Goal: Information Seeking & Learning: Learn about a topic

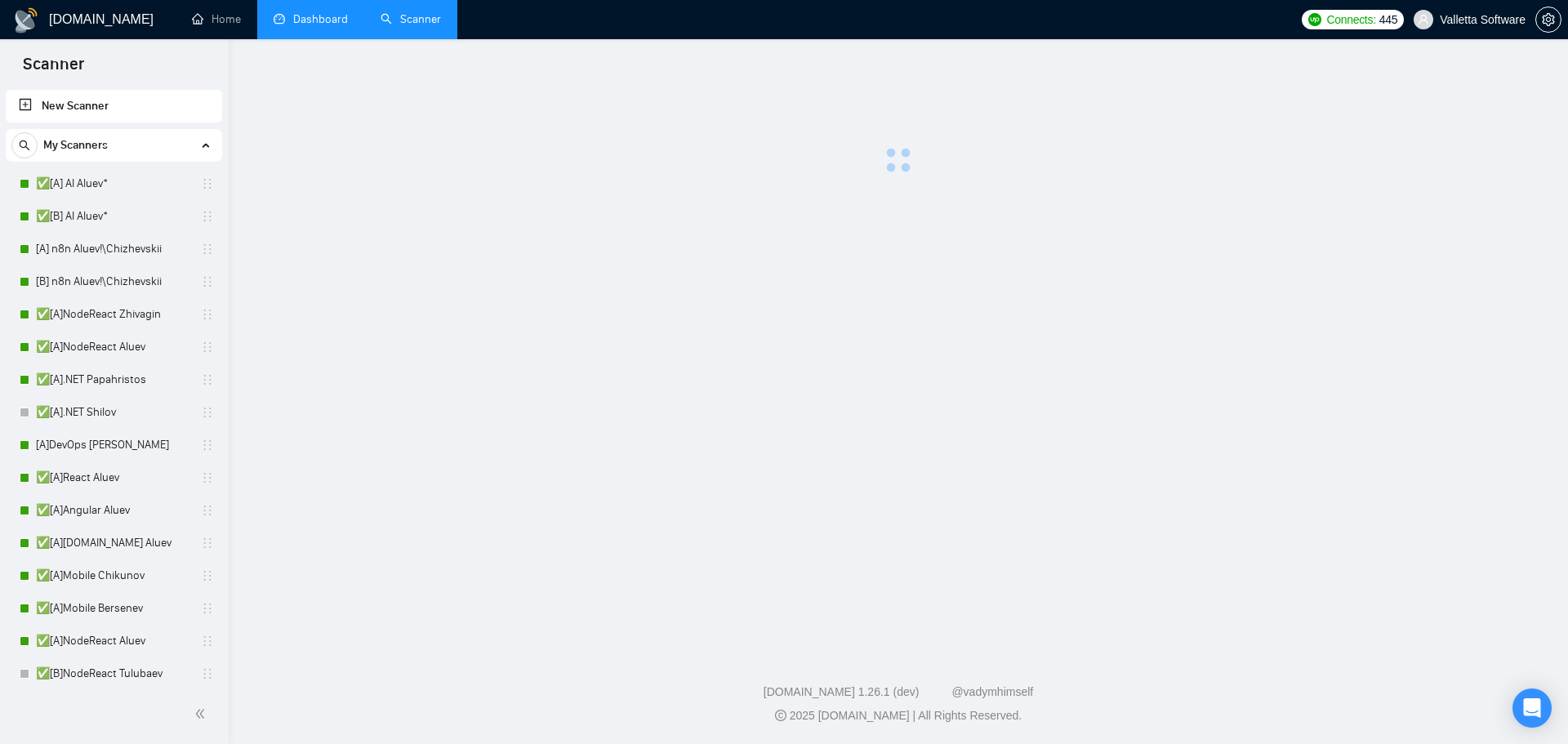
click at [313, 18] on link "Dashboard" at bounding box center [311, 19] width 74 height 14
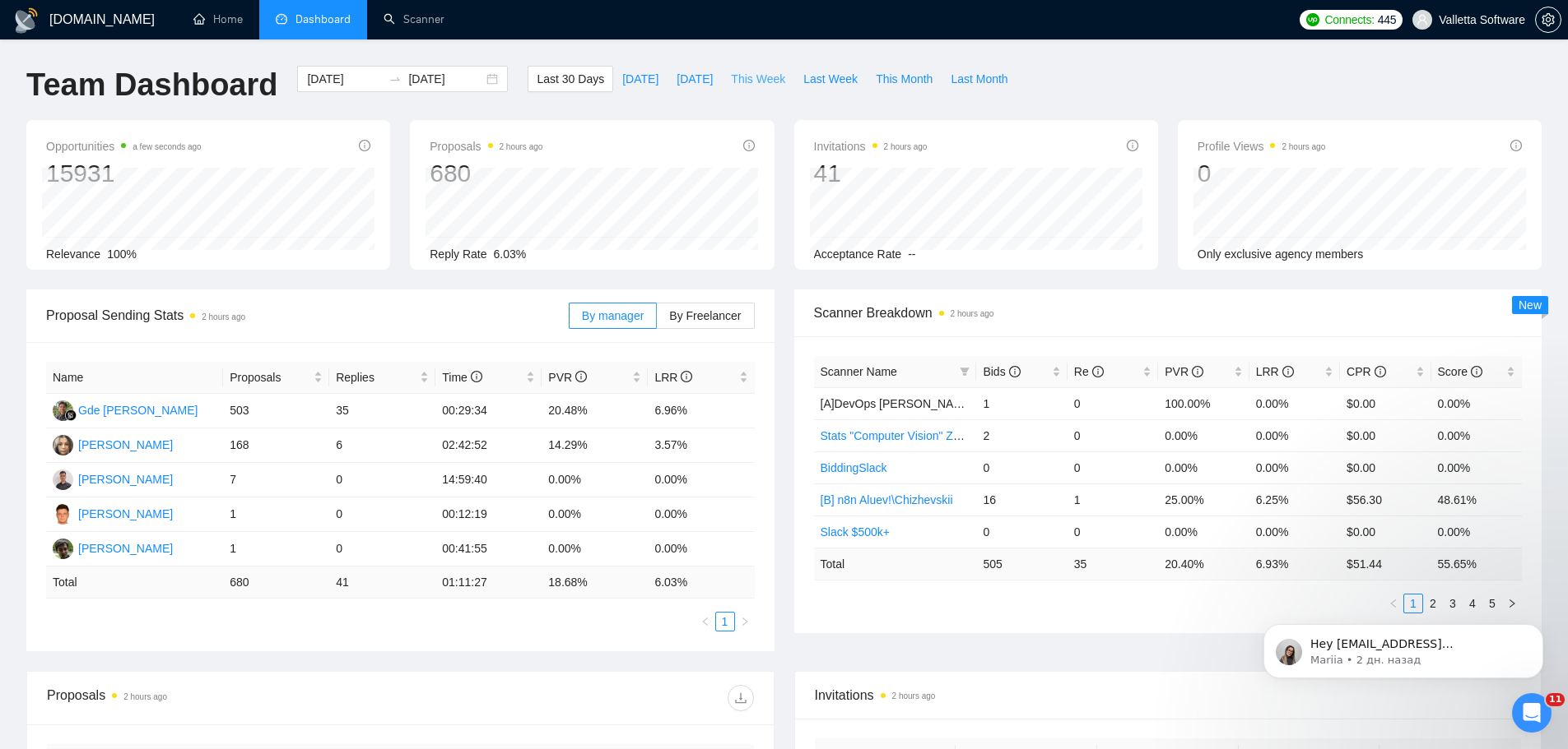
click at [731, 78] on span "This Week" at bounding box center [758, 79] width 54 height 18
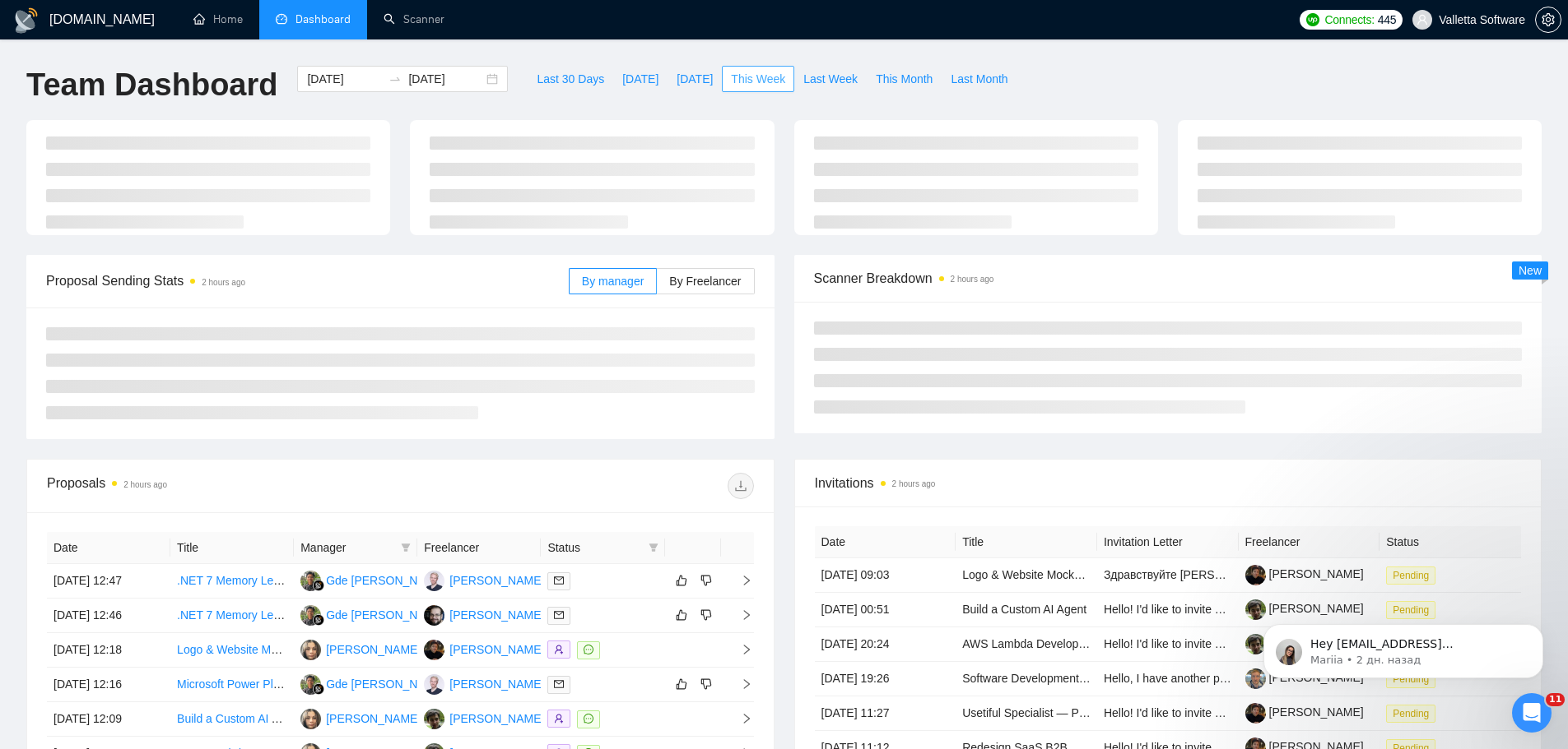
type input "[DATE]"
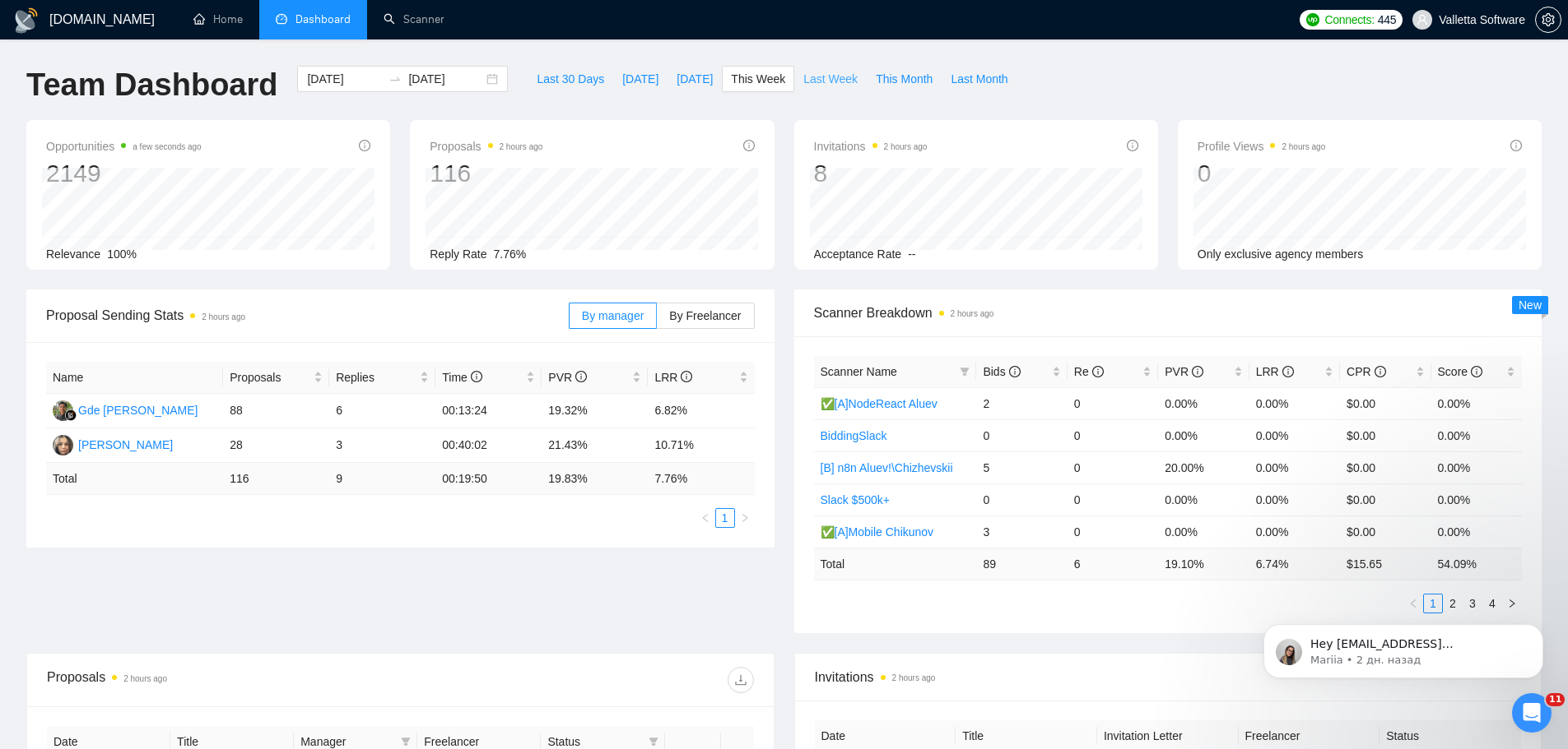
click at [819, 77] on span "Last Week" at bounding box center [831, 79] width 54 height 18
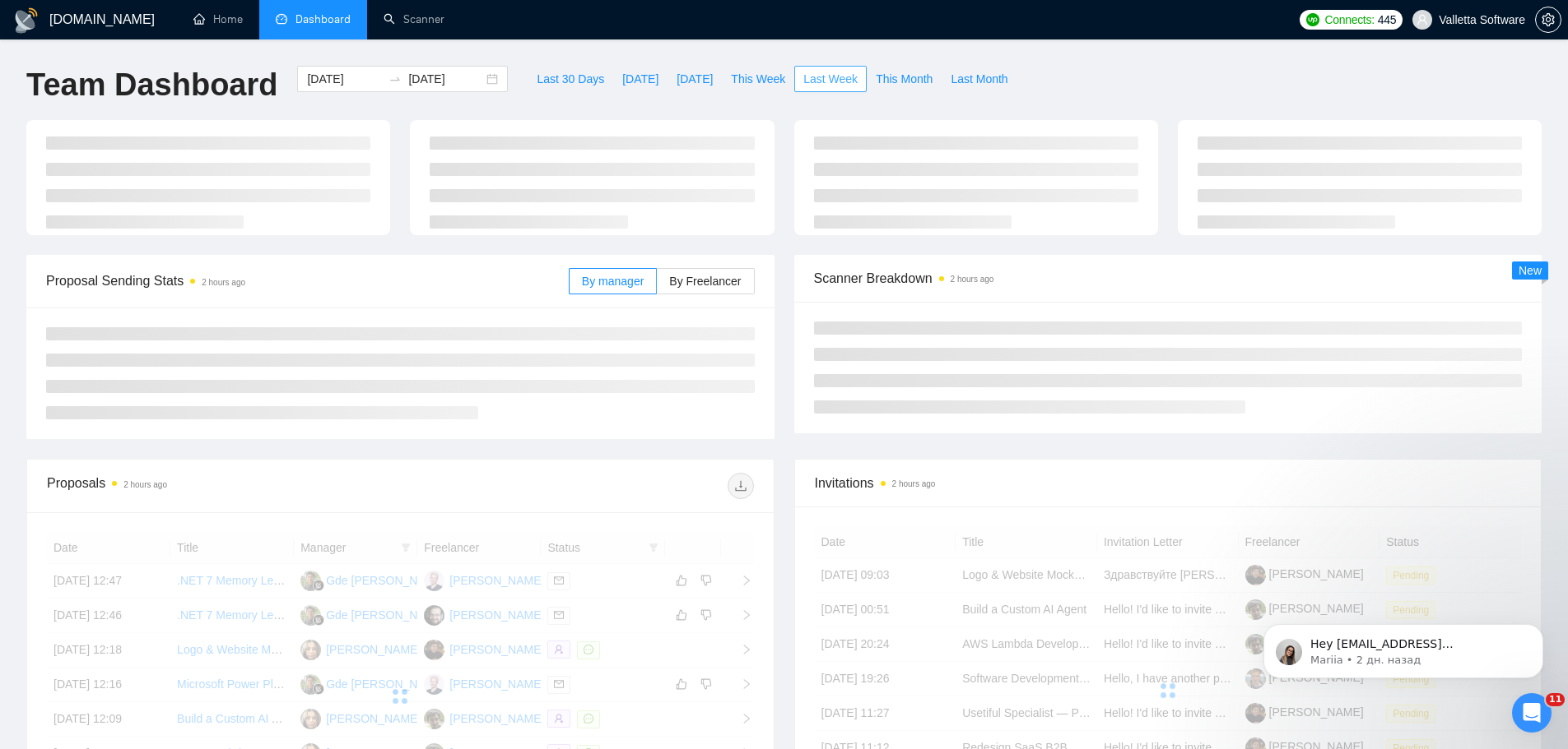
type input "[DATE]"
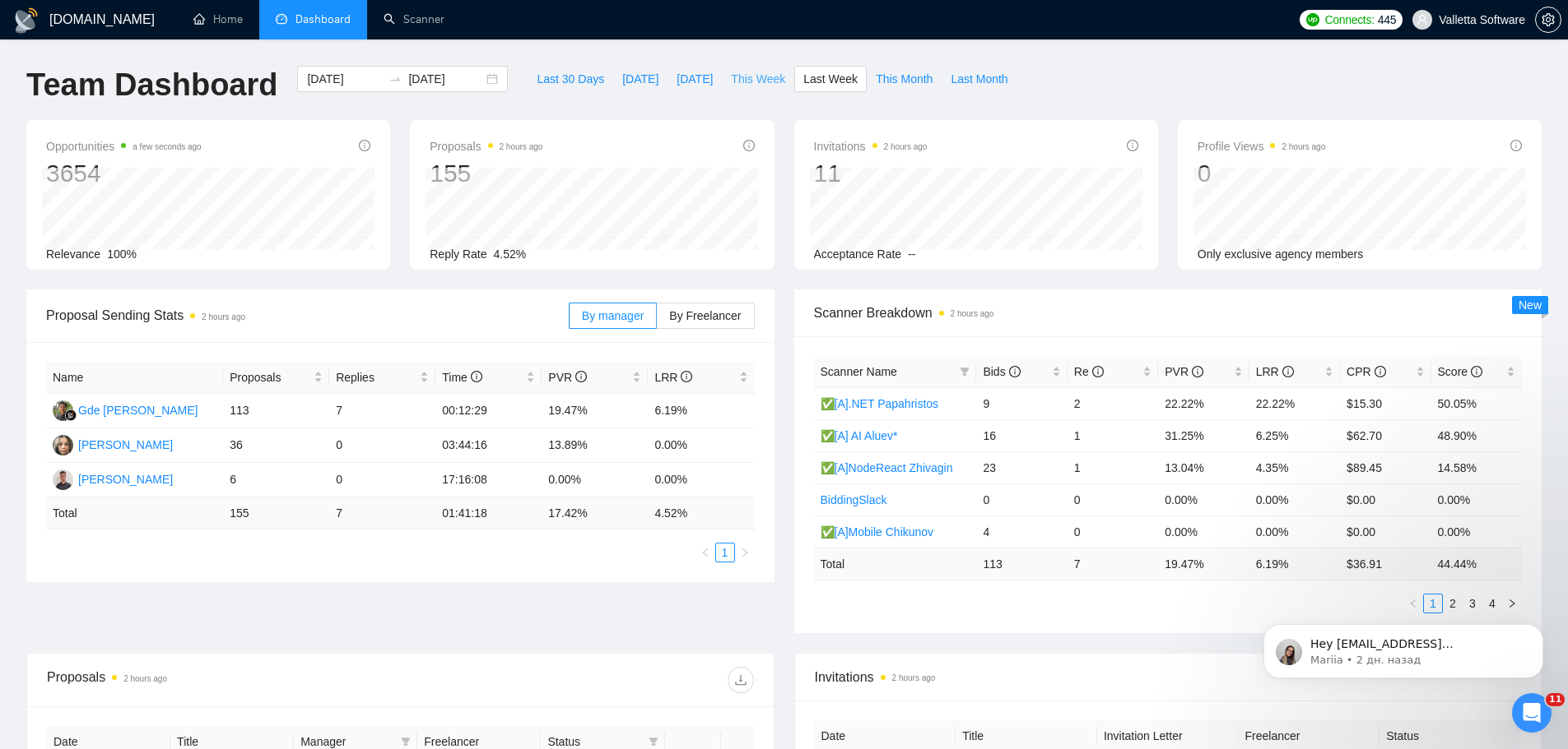
click at [743, 71] on span "This Week" at bounding box center [758, 79] width 54 height 18
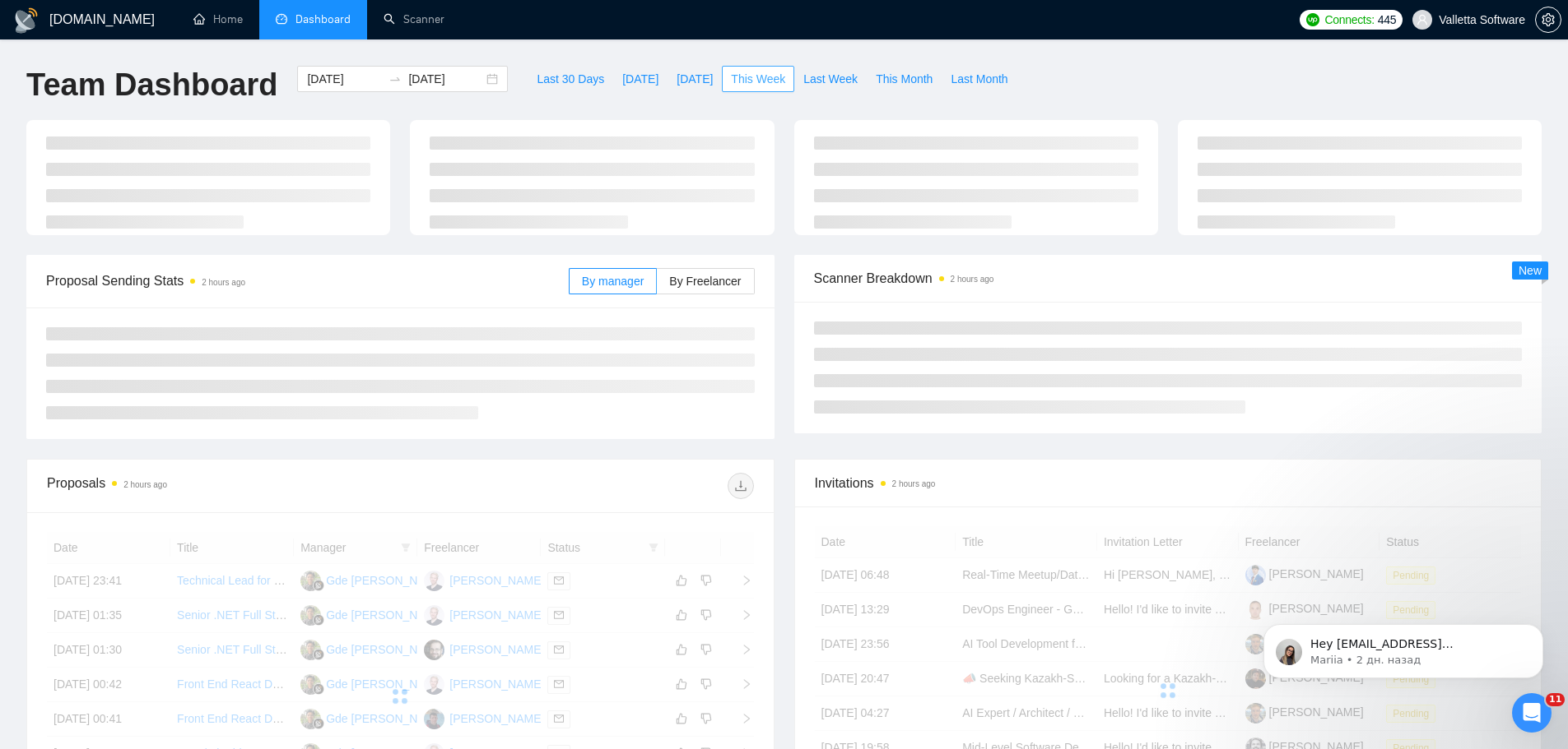
type input "[DATE]"
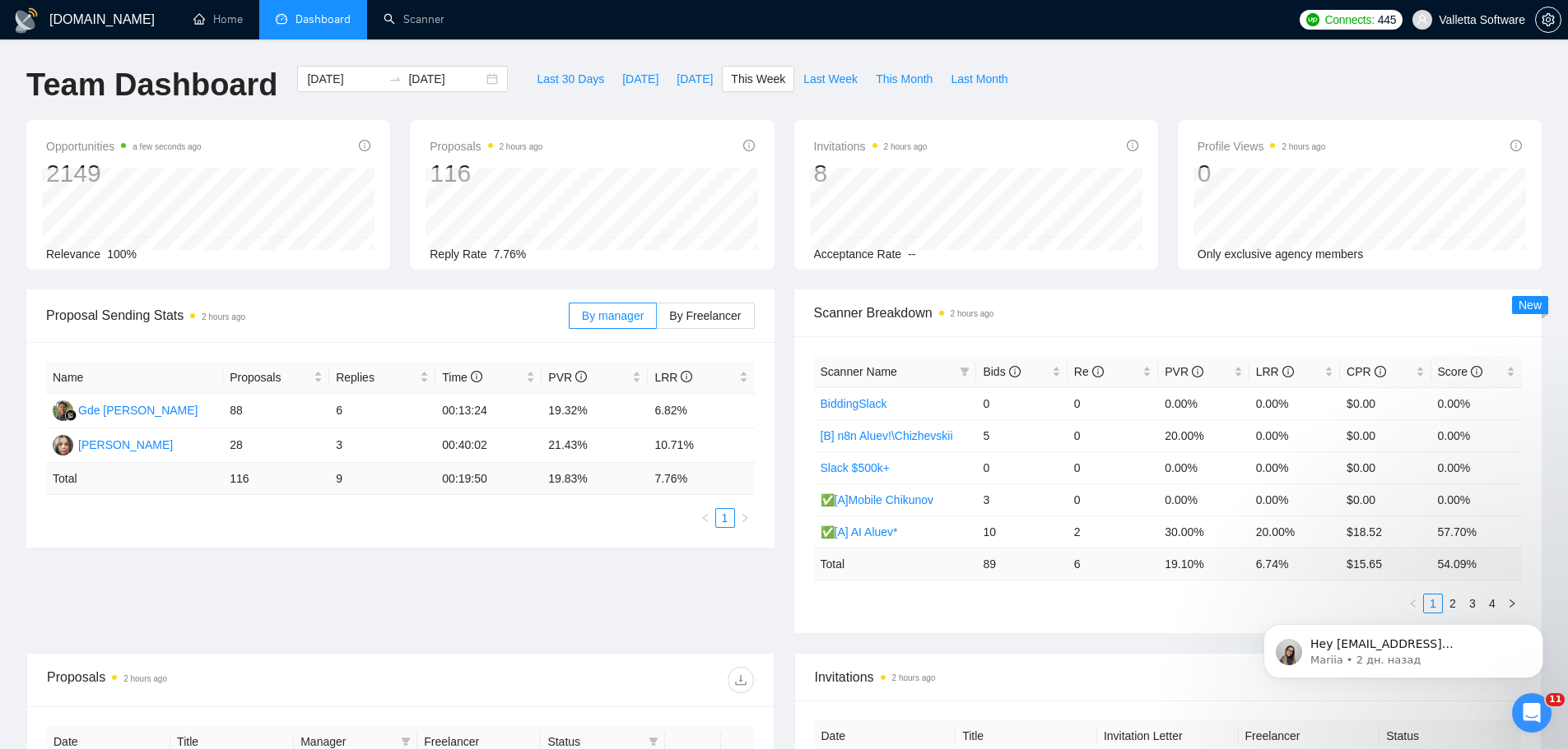
click at [353, 93] on div "[DATE] [DATE]" at bounding box center [402, 93] width 230 height 54
click at [341, 75] on input "[DATE]" at bounding box center [344, 79] width 75 height 18
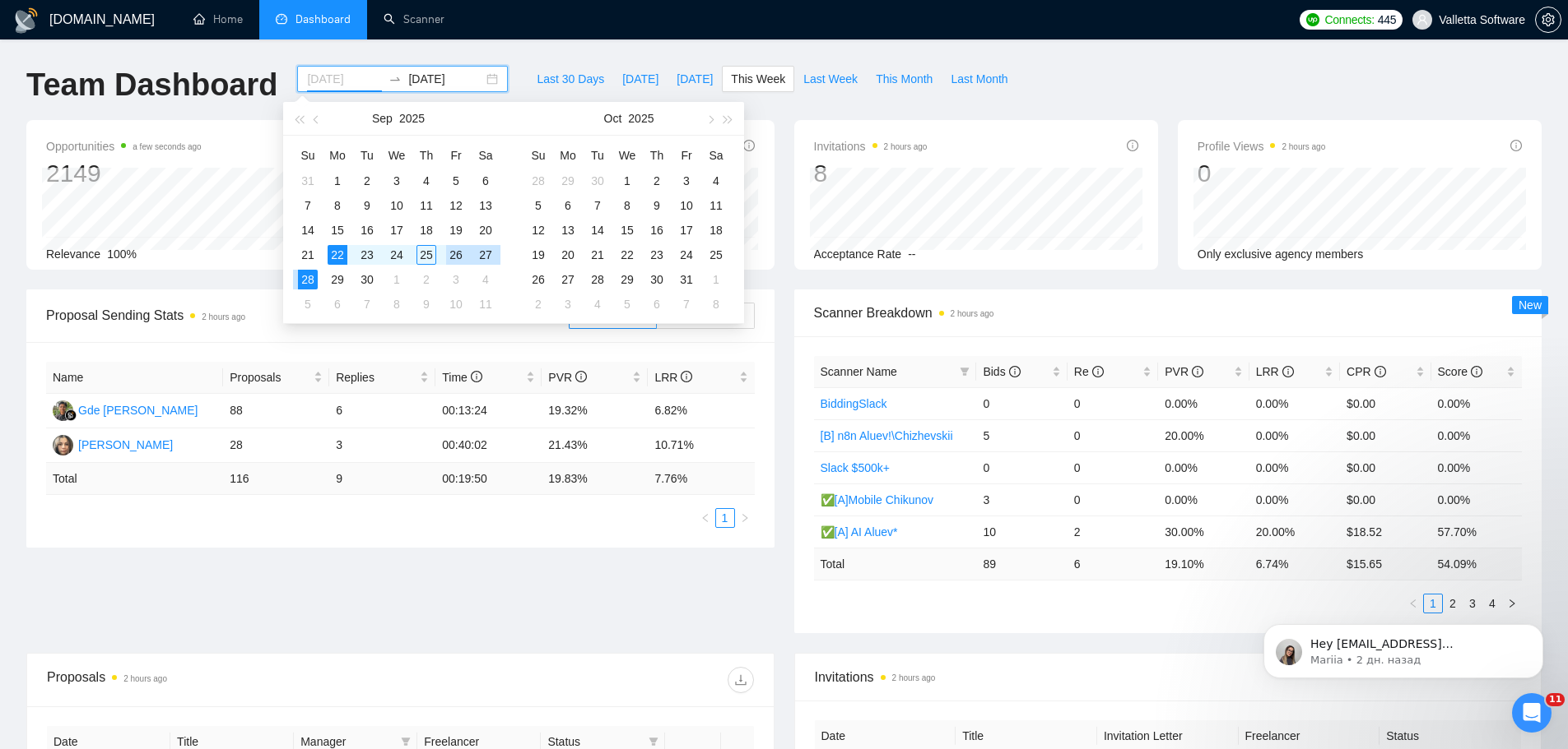
type input "[DATE]"
click at [1544, 629] on button "Dismiss notification" at bounding box center [1538, 629] width 22 height 22
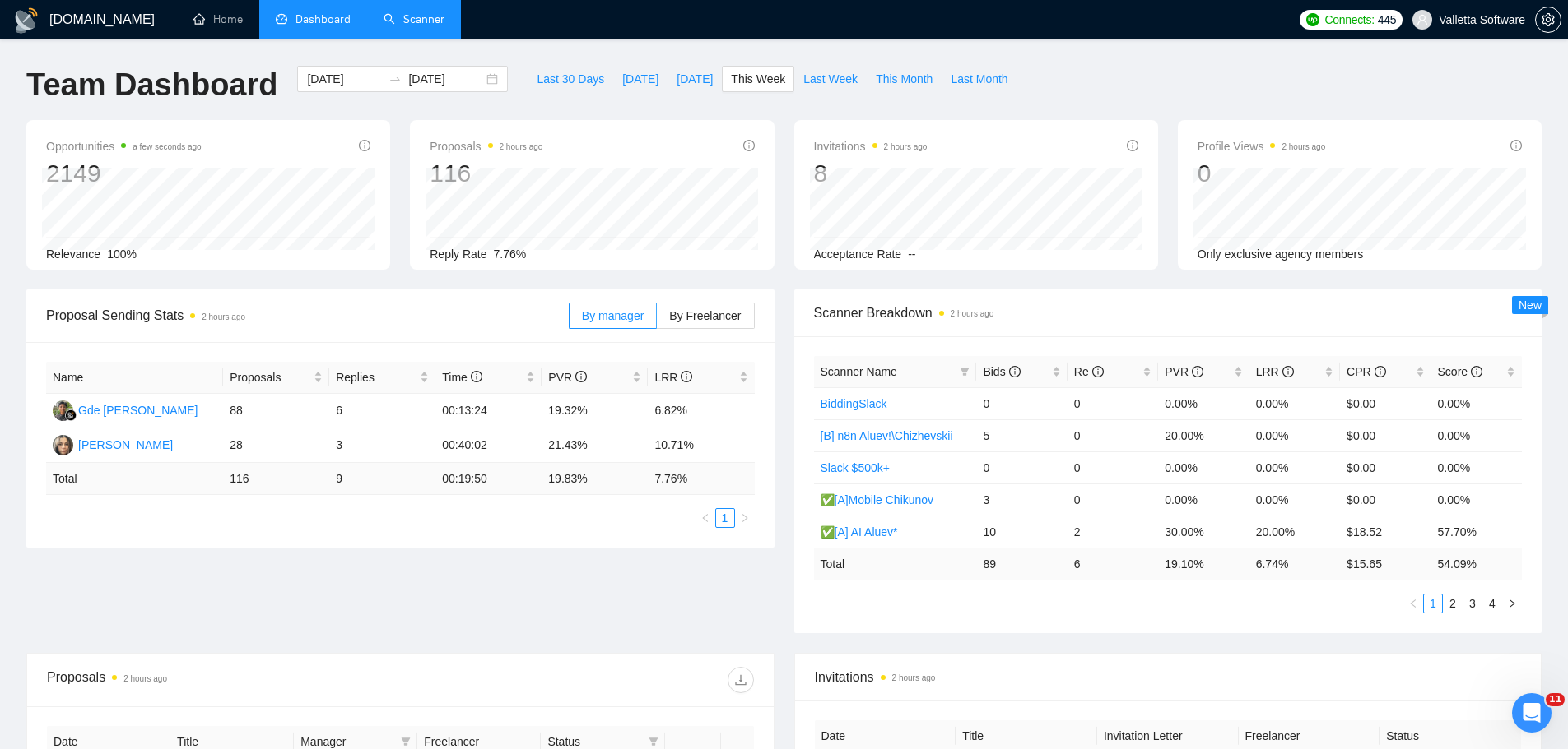
click at [428, 12] on link "Scanner" at bounding box center [414, 19] width 61 height 14
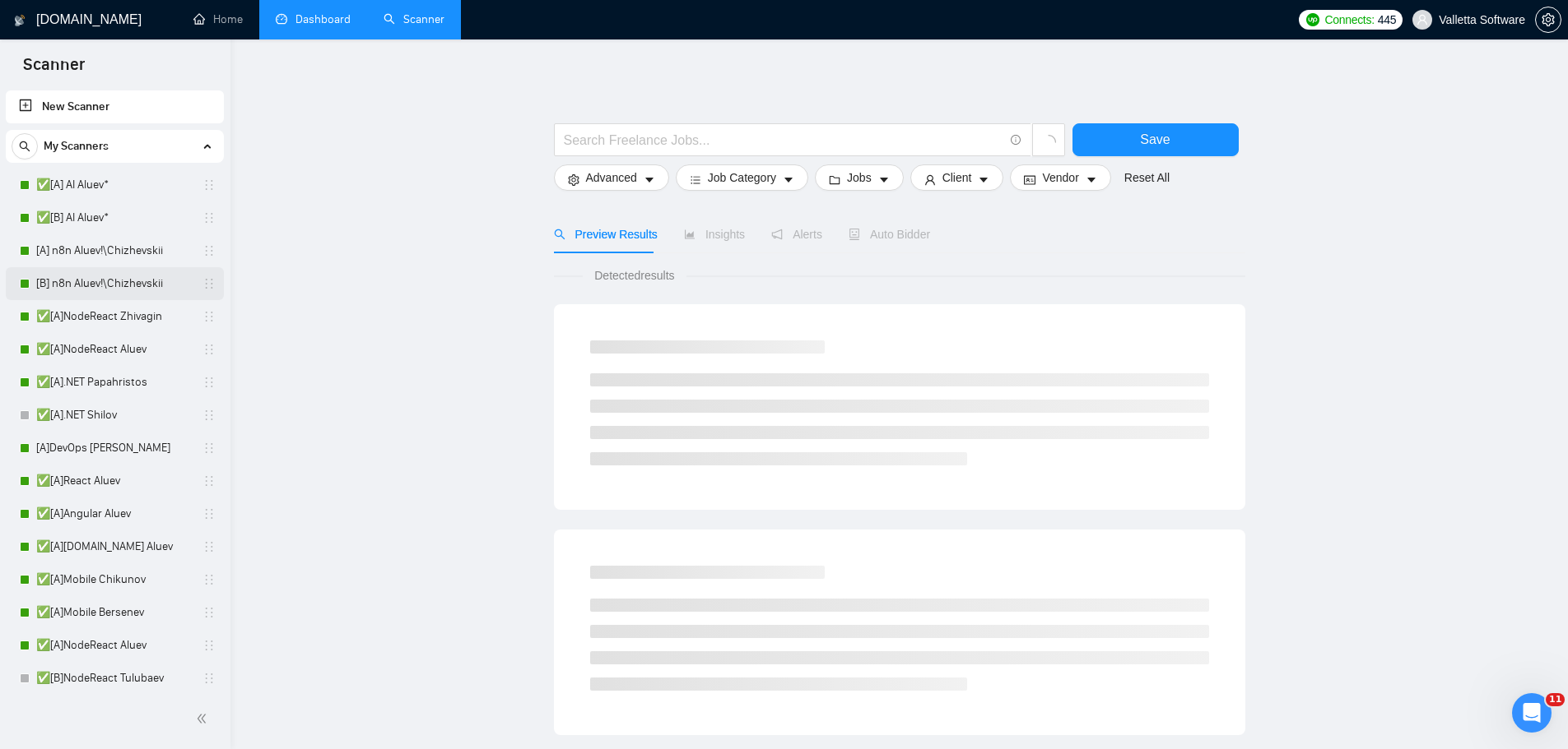
click at [122, 281] on link "[B] n8n Aluev!\Chizhevskii" at bounding box center [114, 283] width 156 height 33
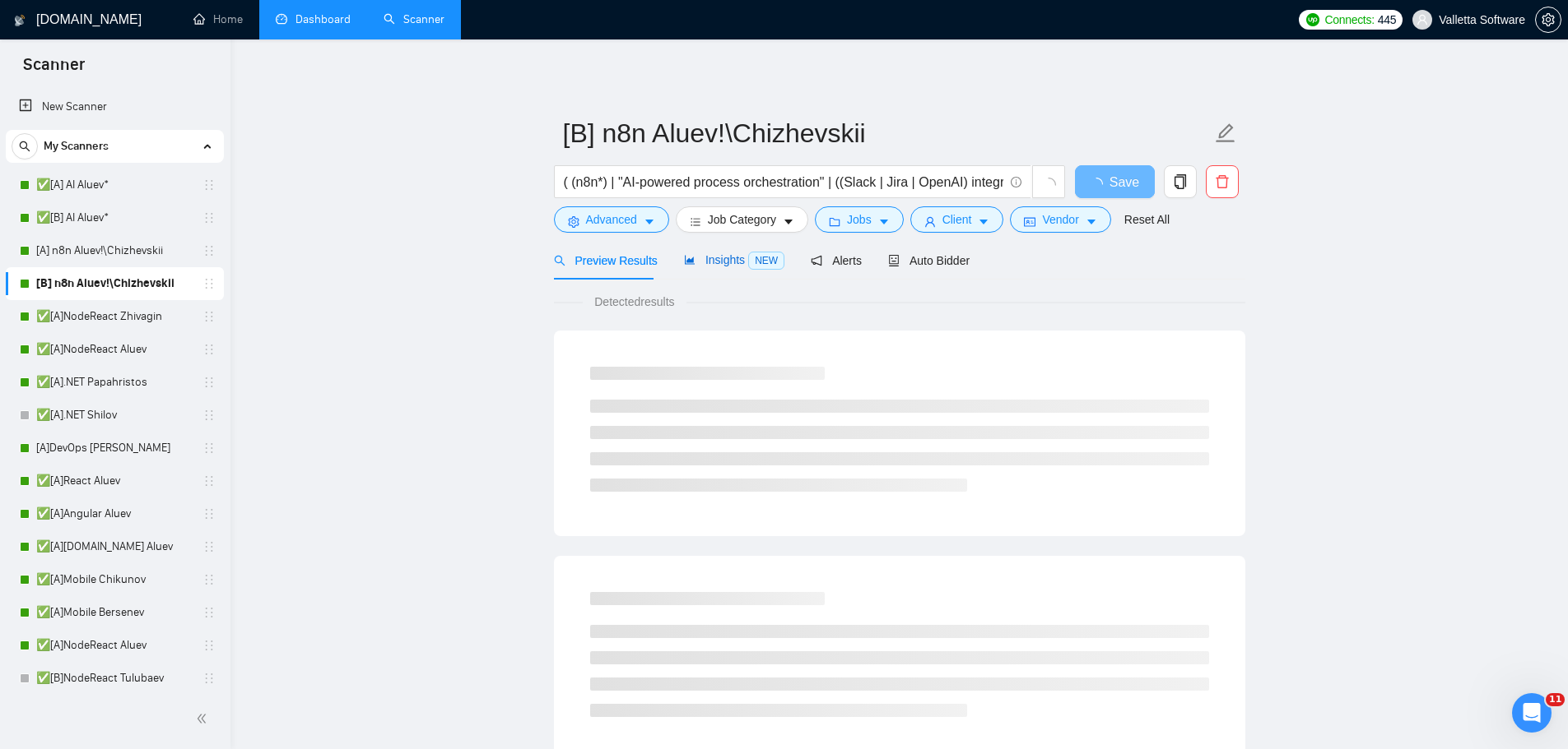
click at [749, 259] on span "NEW" at bounding box center [766, 260] width 36 height 18
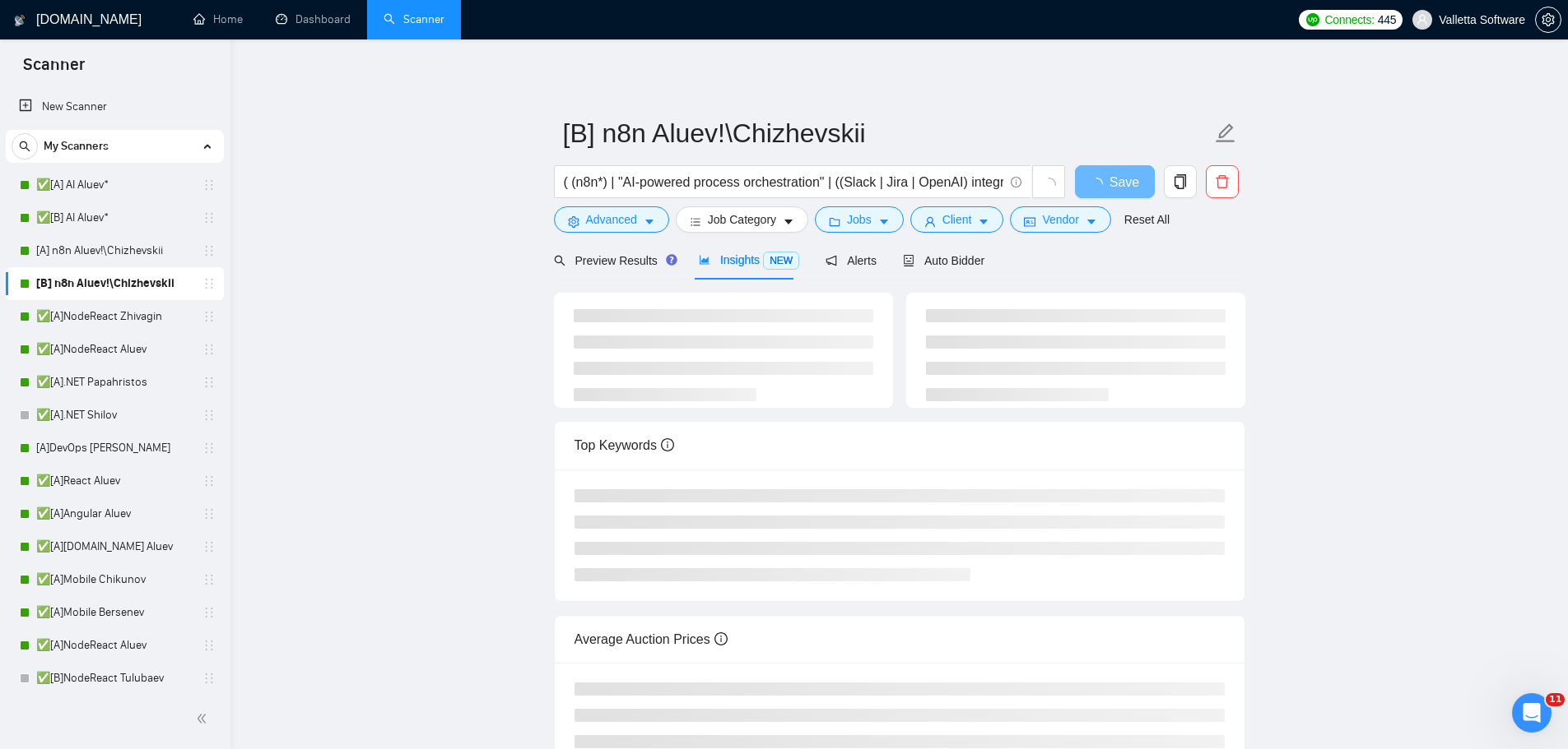
click at [721, 253] on span "Insights NEW" at bounding box center [748, 260] width 100 height 13
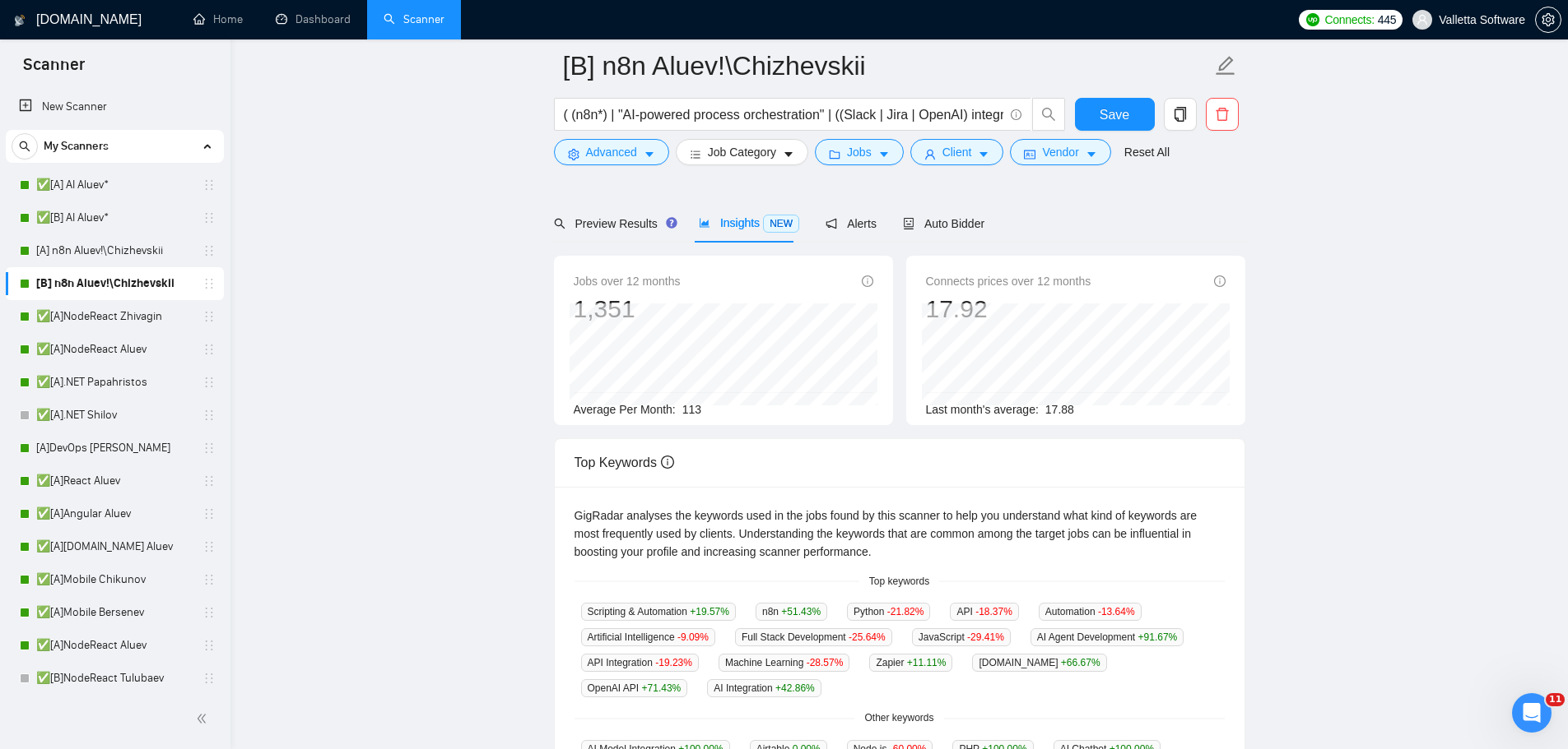
scroll to position [165, 0]
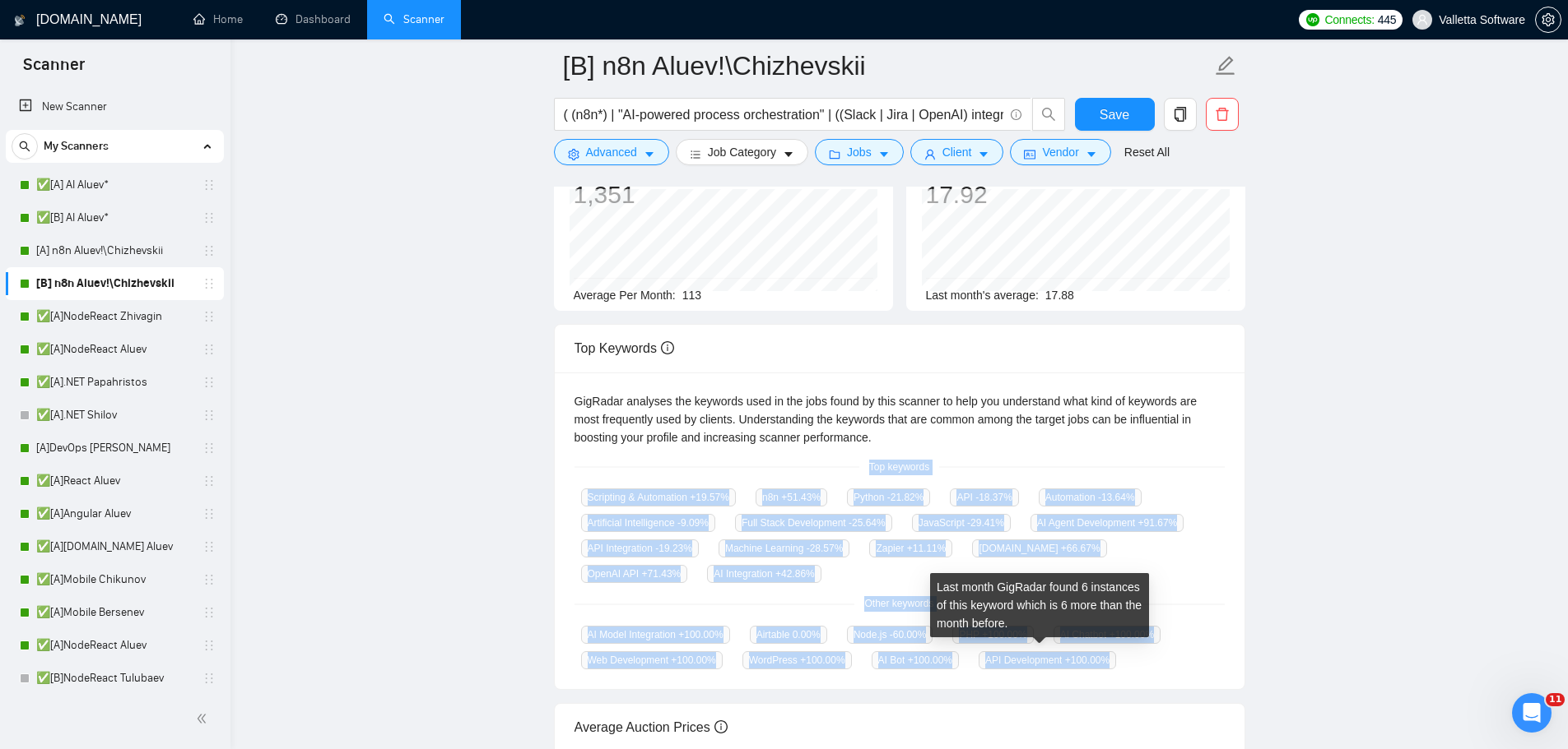
drag, startPoint x: 910, startPoint y: 493, endPoint x: 1102, endPoint y: 655, distance: 251.2
click at [1102, 655] on div "GigRadar analyses the keywords used in the jobs found by this scanner to help y…" at bounding box center [899, 532] width 690 height 318
copy div "Top keywords Scripting & Automation +19.57 % n8n +51.43 % Python -21.82 % API -…"
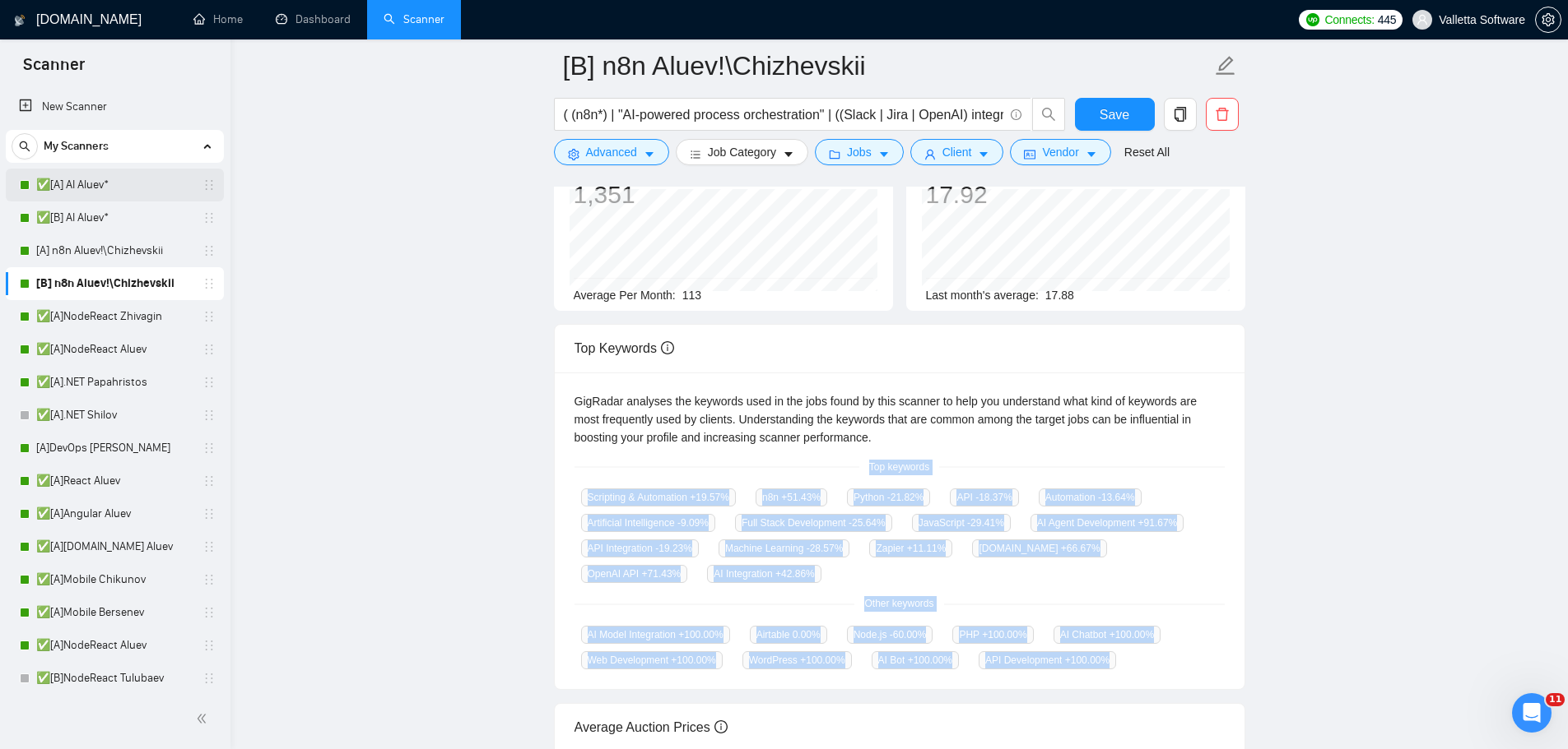
click at [113, 176] on link "✅[A] AI Aluev*" at bounding box center [114, 184] width 156 height 33
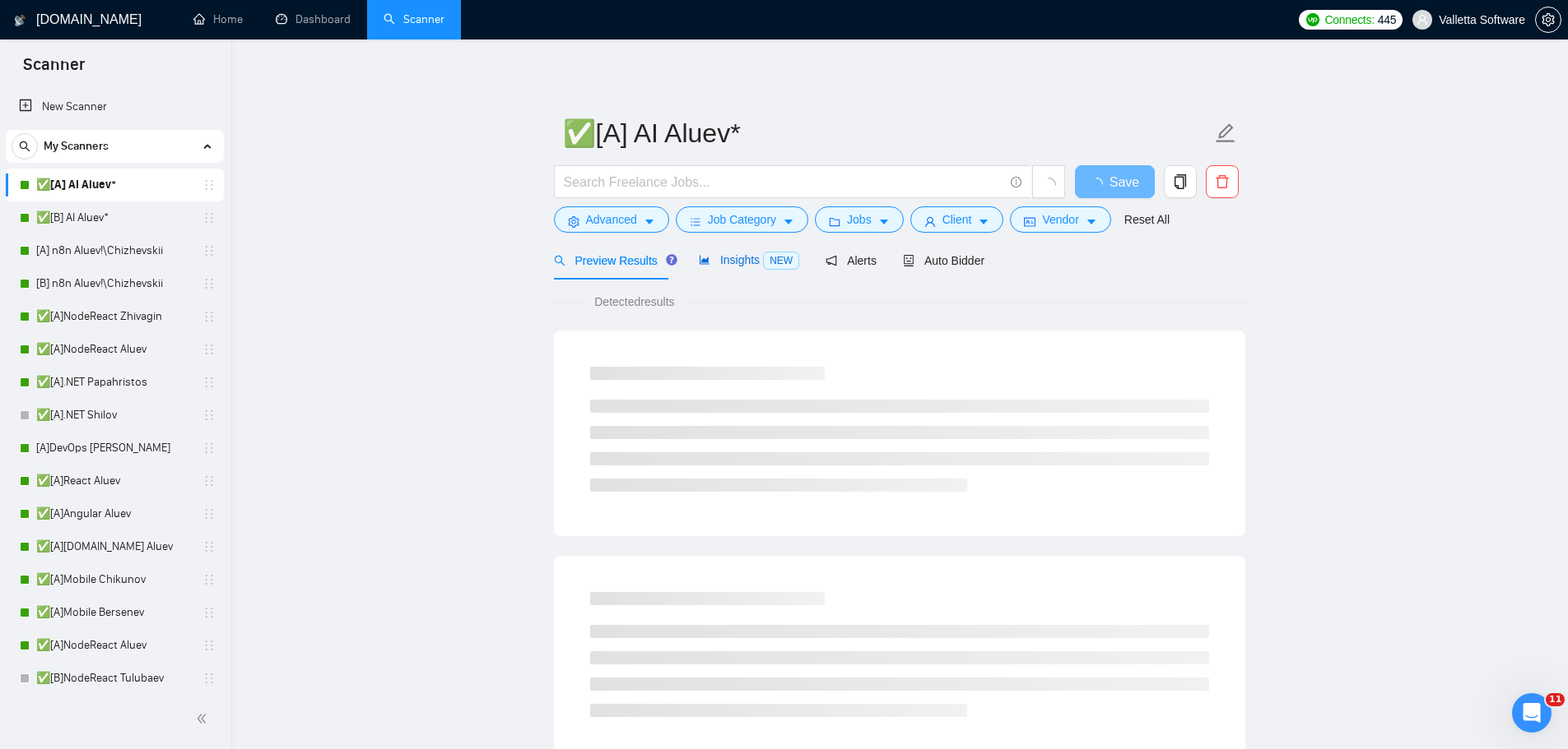
click at [731, 255] on span "Insights NEW" at bounding box center [748, 260] width 100 height 13
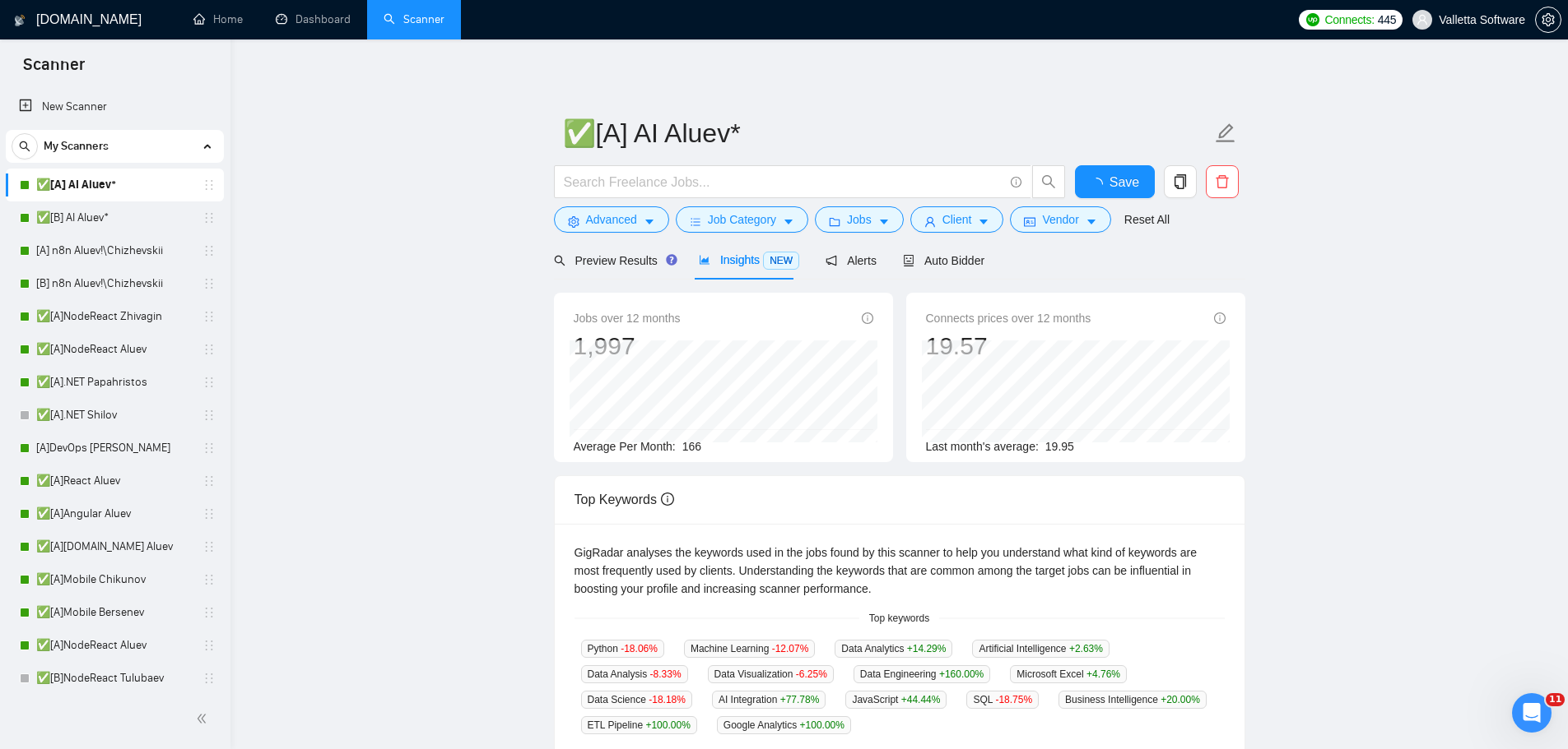
click at [742, 264] on span "Insights NEW" at bounding box center [748, 260] width 100 height 13
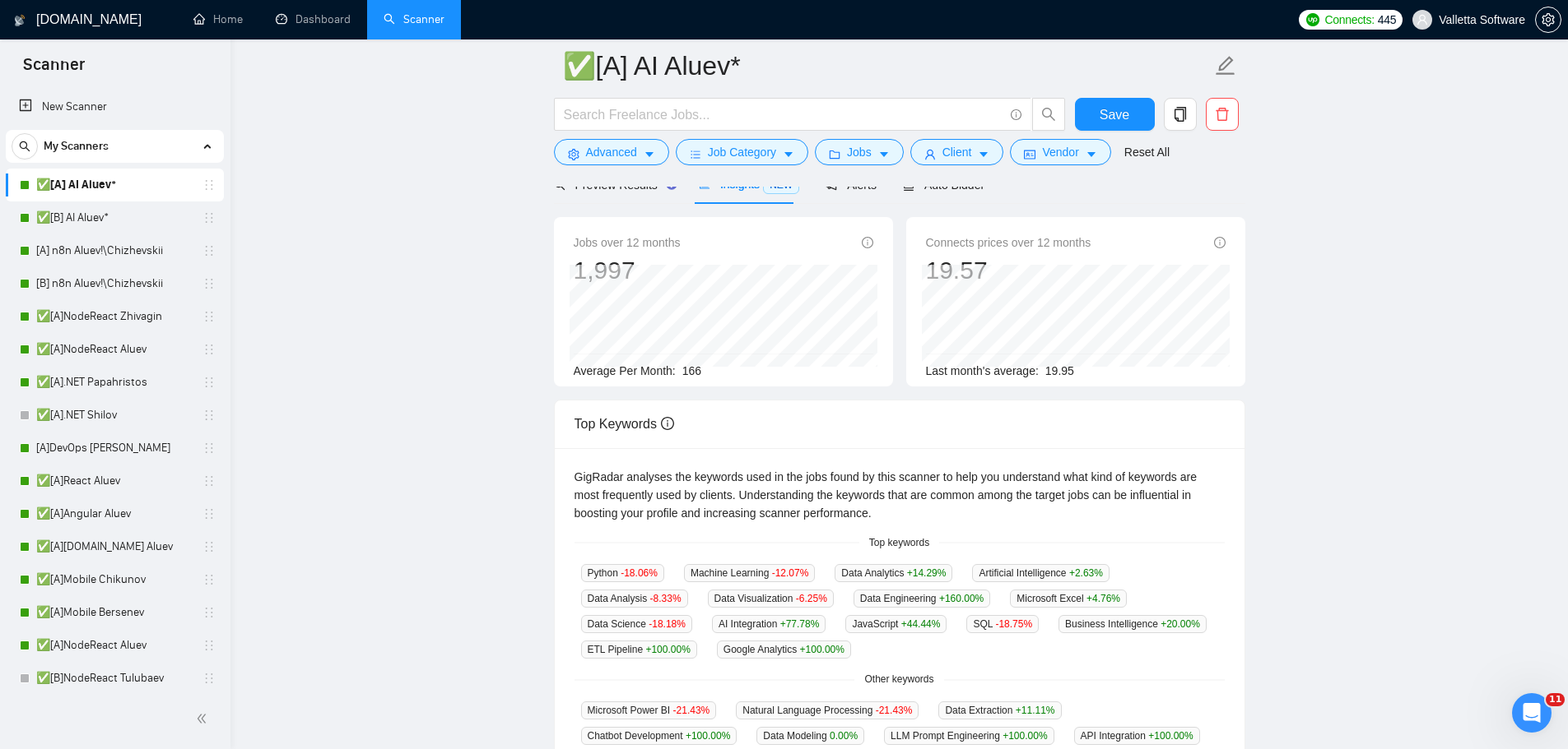
scroll to position [329, 0]
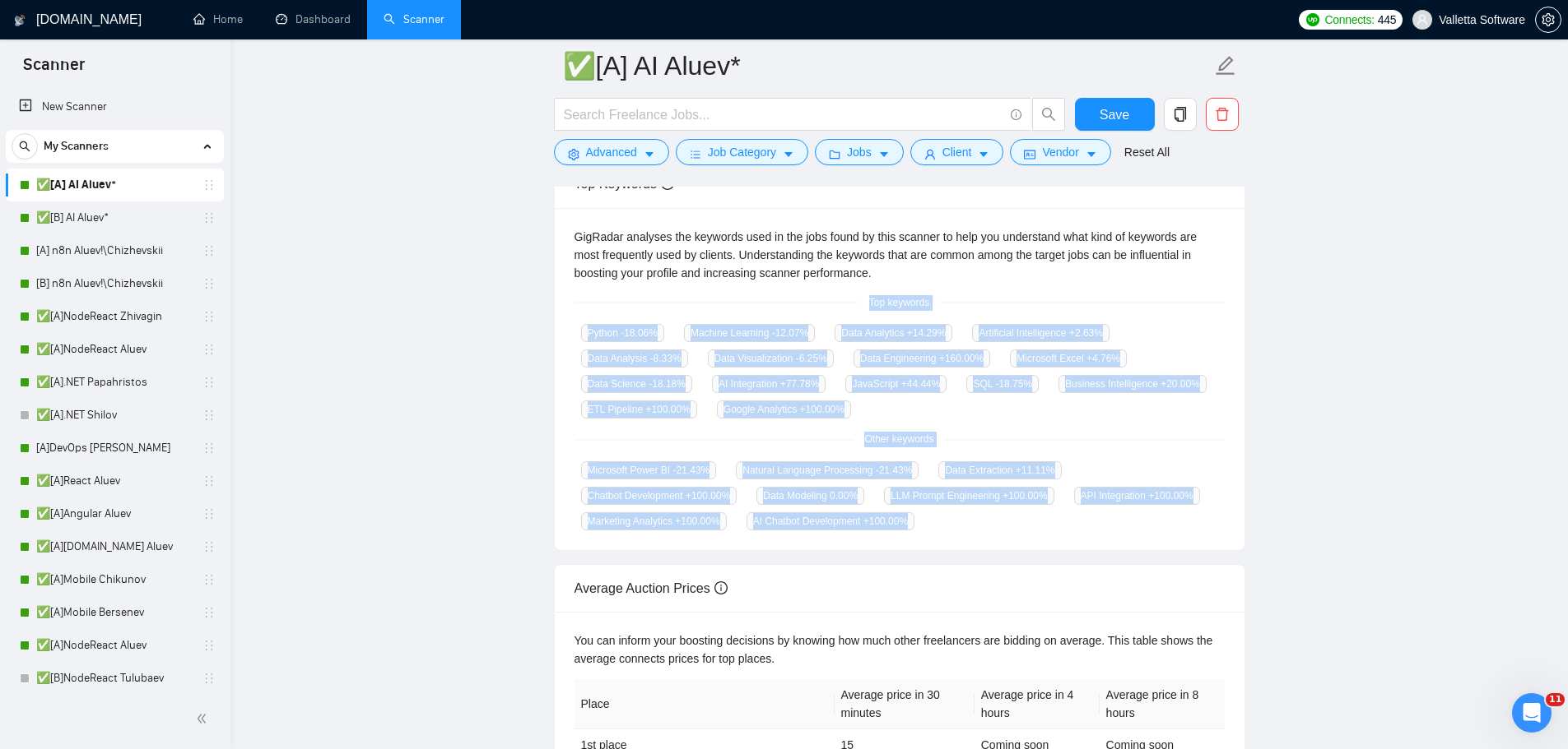
drag, startPoint x: 869, startPoint y: 314, endPoint x: 1001, endPoint y: 535, distance: 257.4
click at [1001, 535] on div "GigRadar analyses the keywords used in the jobs found by this scanner to help y…" at bounding box center [899, 380] width 690 height 343
copy div "Top keywords Python -18.06 % Machine Learning -12.07 % Data Analytics +14.29 % …"
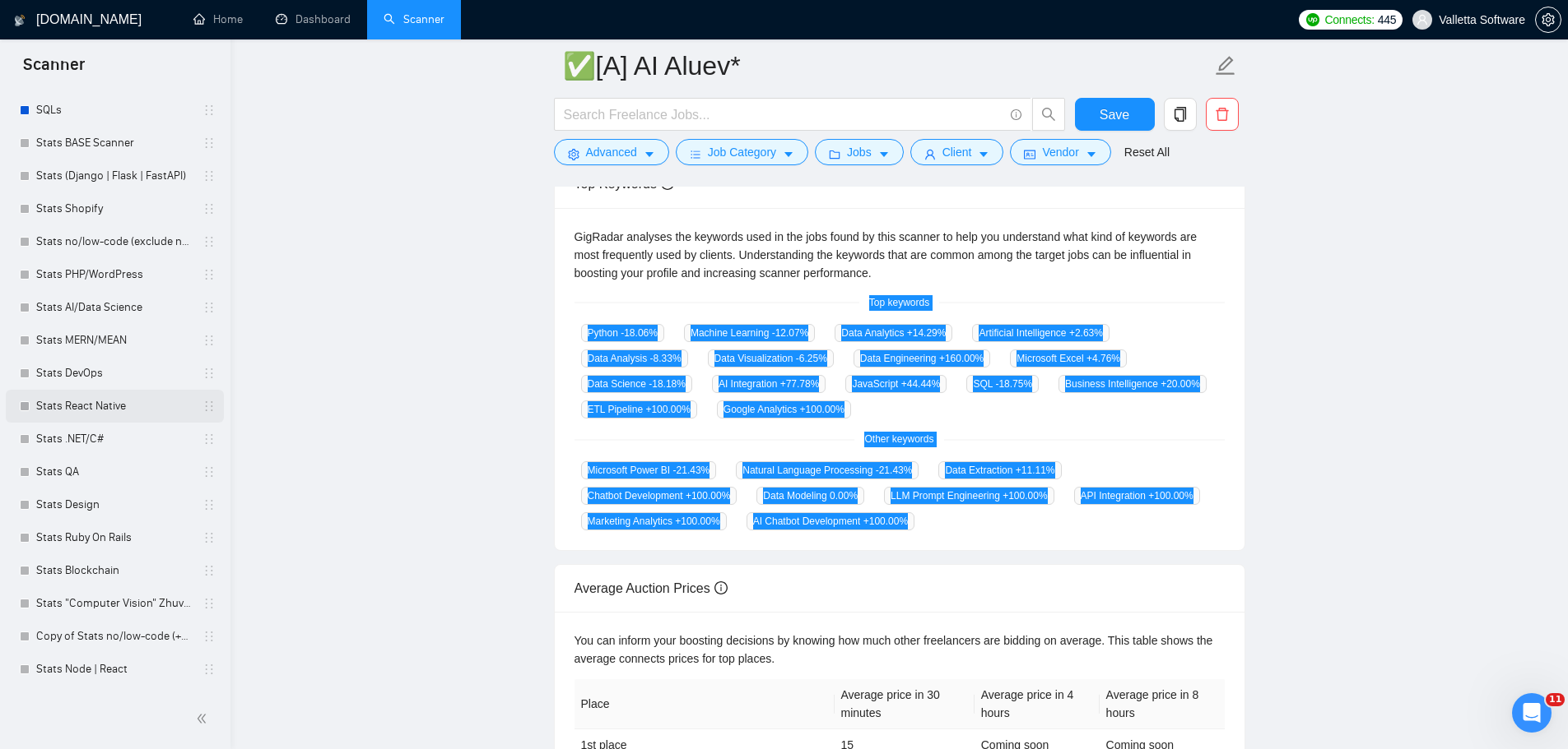
scroll to position [905, 0]
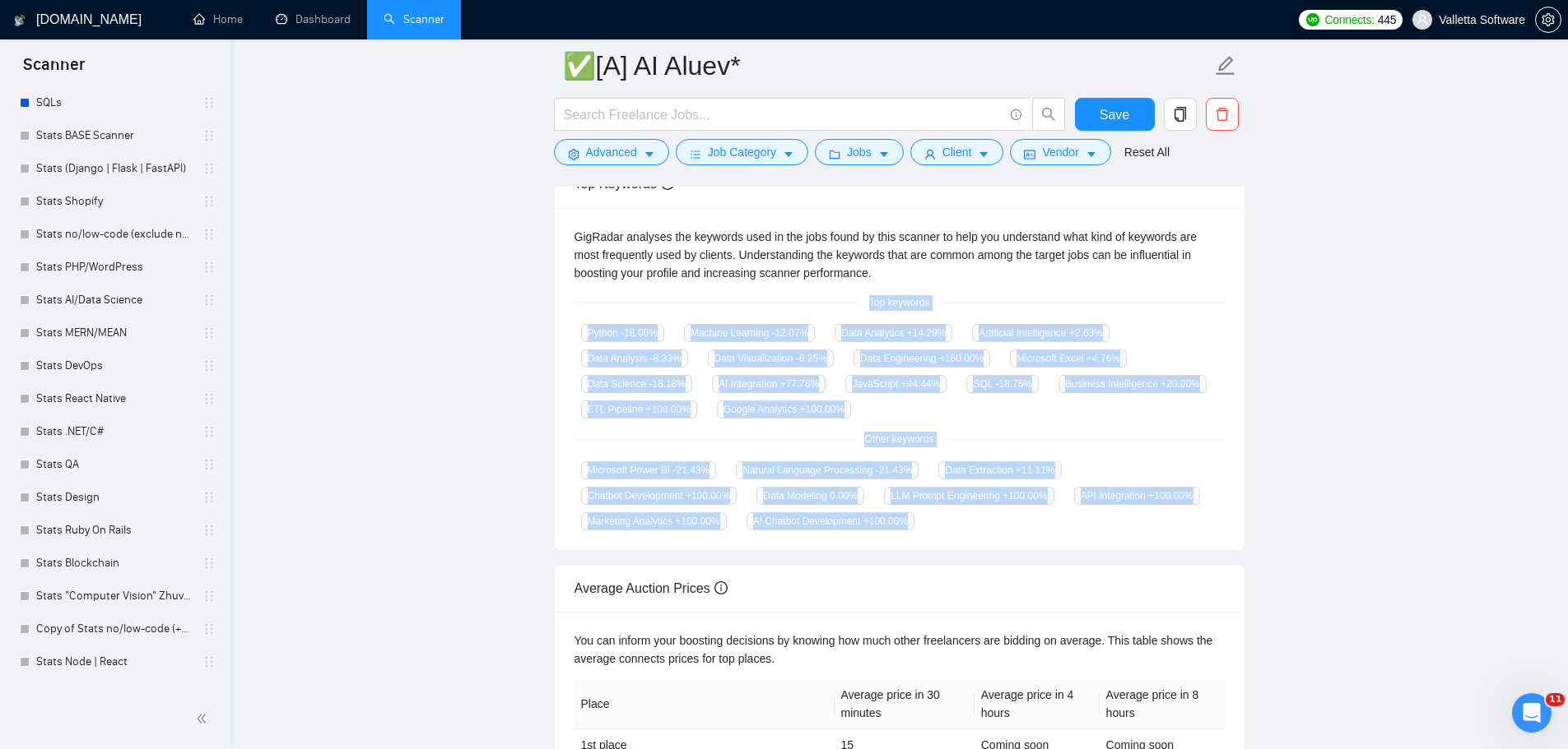
drag, startPoint x: 90, startPoint y: 464, endPoint x: 441, endPoint y: 105, distance: 502.1
click at [90, 464] on link "Stats QA" at bounding box center [114, 464] width 156 height 33
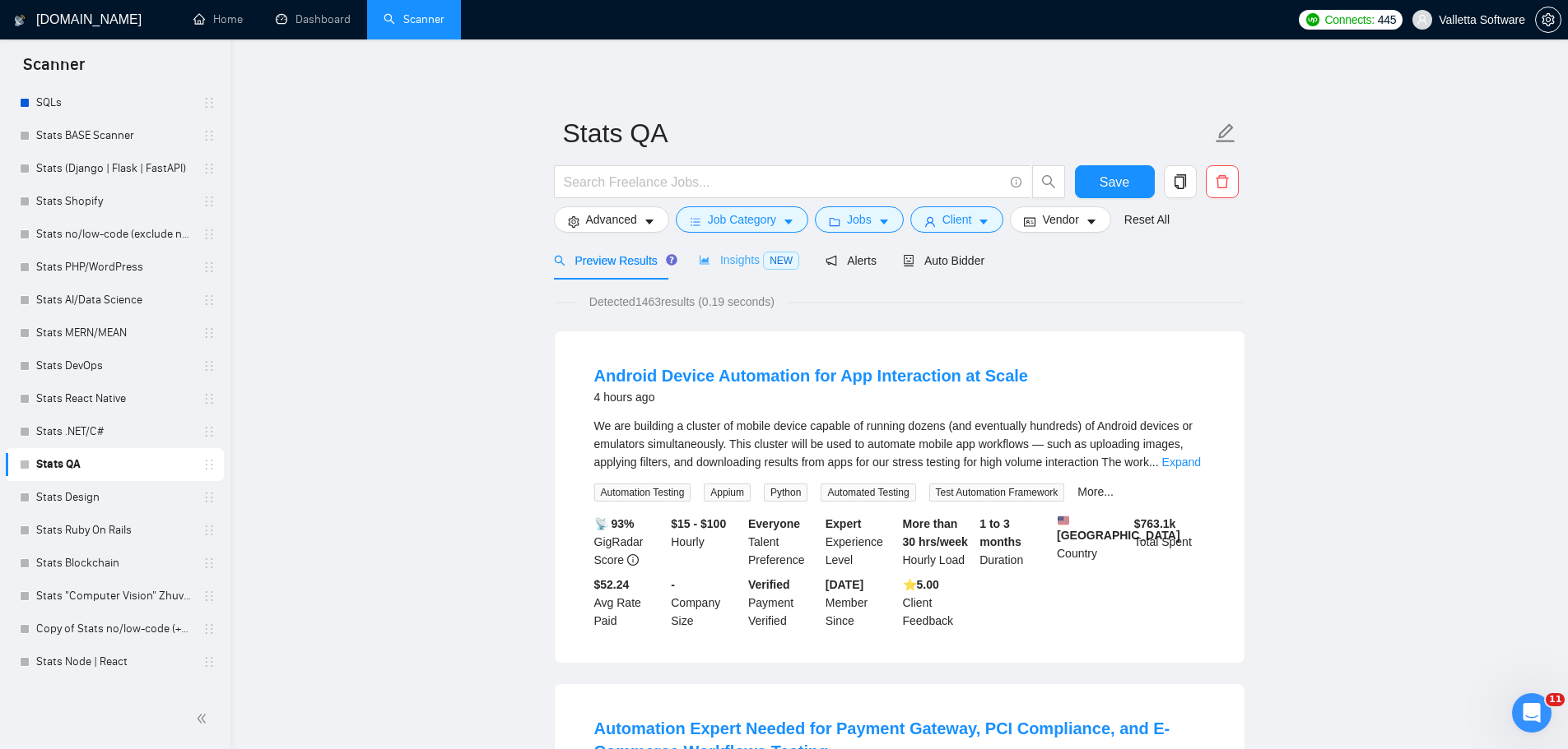
click at [737, 272] on div "Insights NEW" at bounding box center [748, 260] width 100 height 38
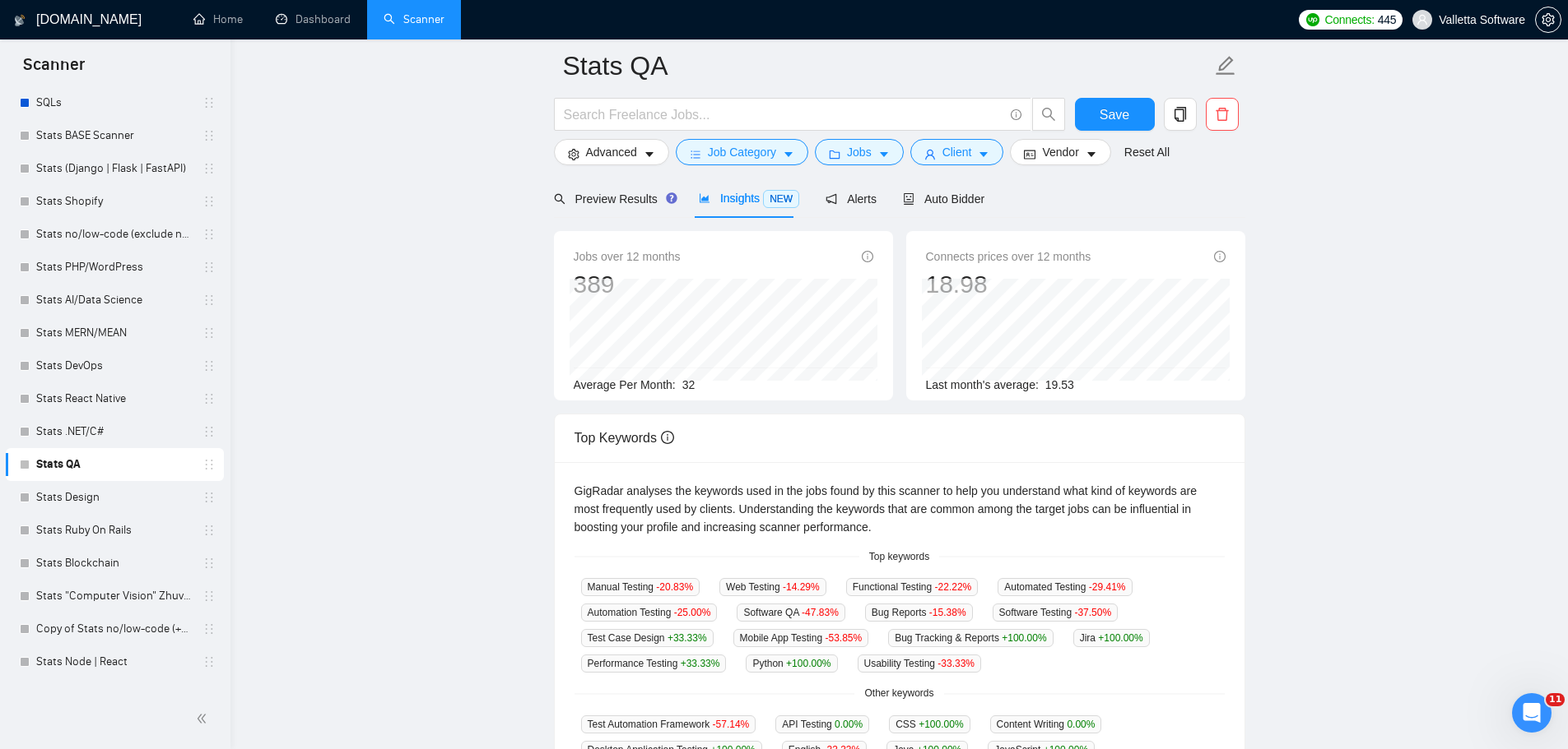
scroll to position [247, 0]
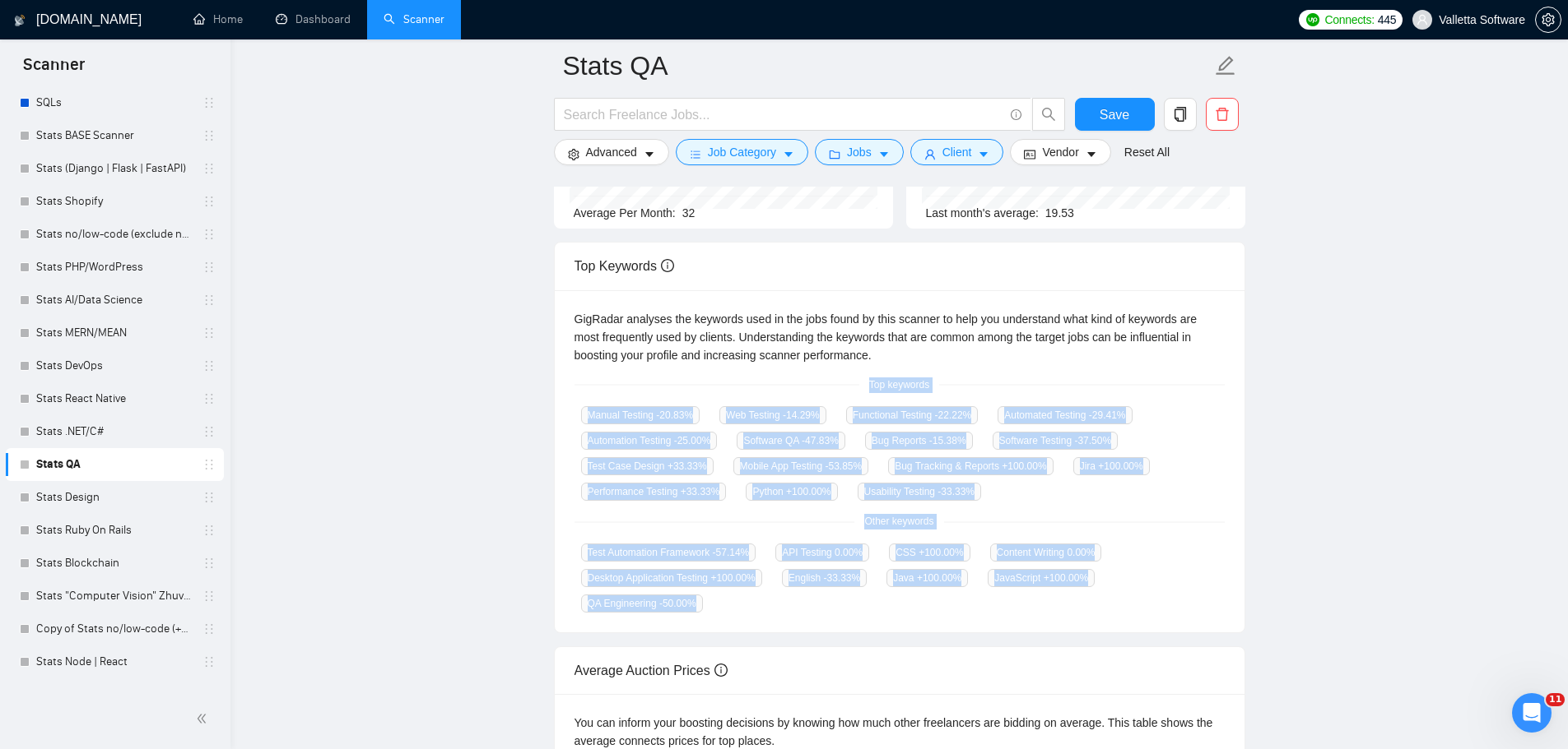
drag, startPoint x: 887, startPoint y: 431, endPoint x: 944, endPoint y: 618, distance: 195.5
click at [944, 621] on div "GigRadar analyses the keywords used in the jobs found by this scanner to help y…" at bounding box center [899, 462] width 690 height 343
copy div "Top keywords Manual Testing -20.83 % Web Testing -14.29 % Functional Testing -2…"
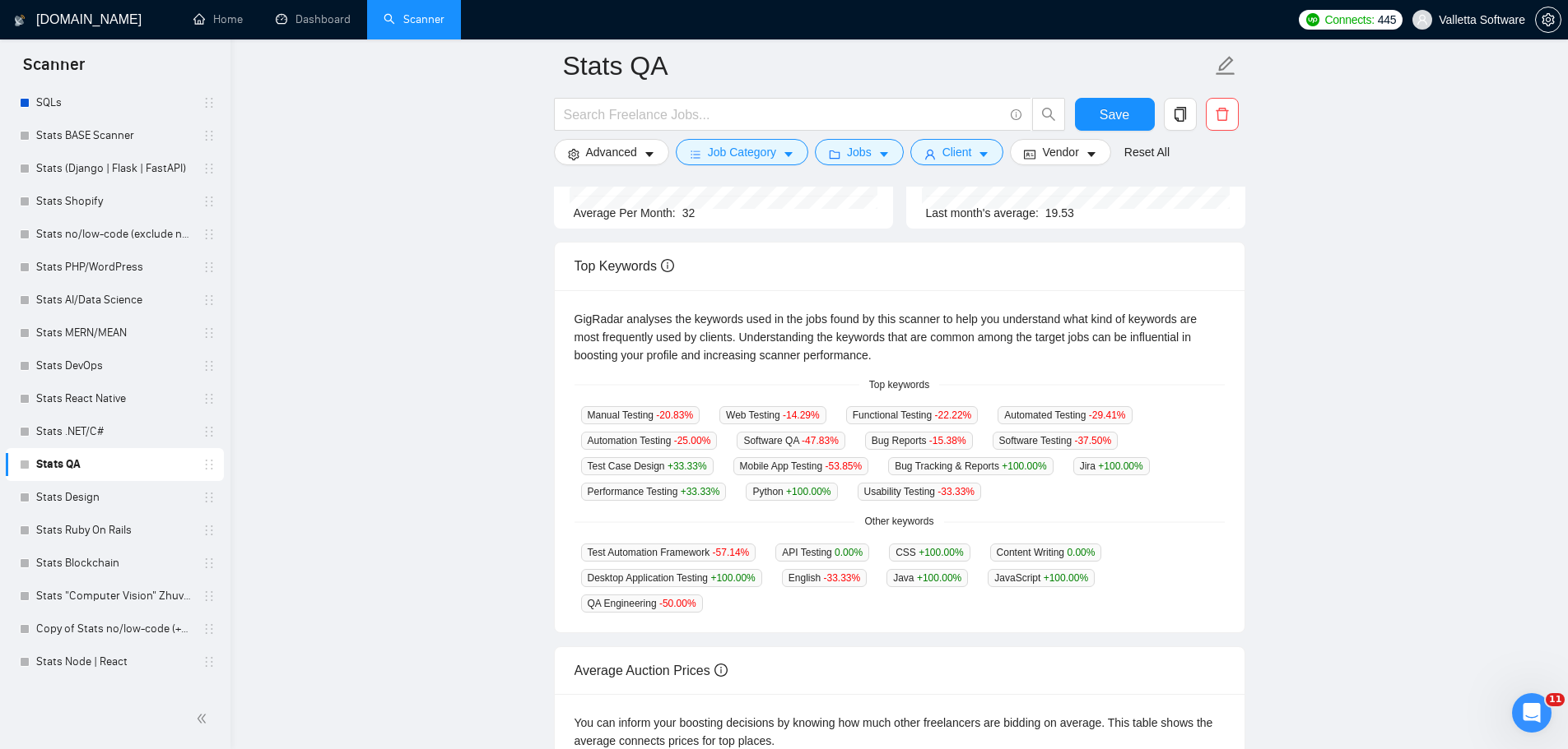
click at [1298, 243] on main "Stats QA Save Advanced Job Category Jobs Client Vendor Reset All Preview Result…" at bounding box center [898, 389] width 1285 height 1142
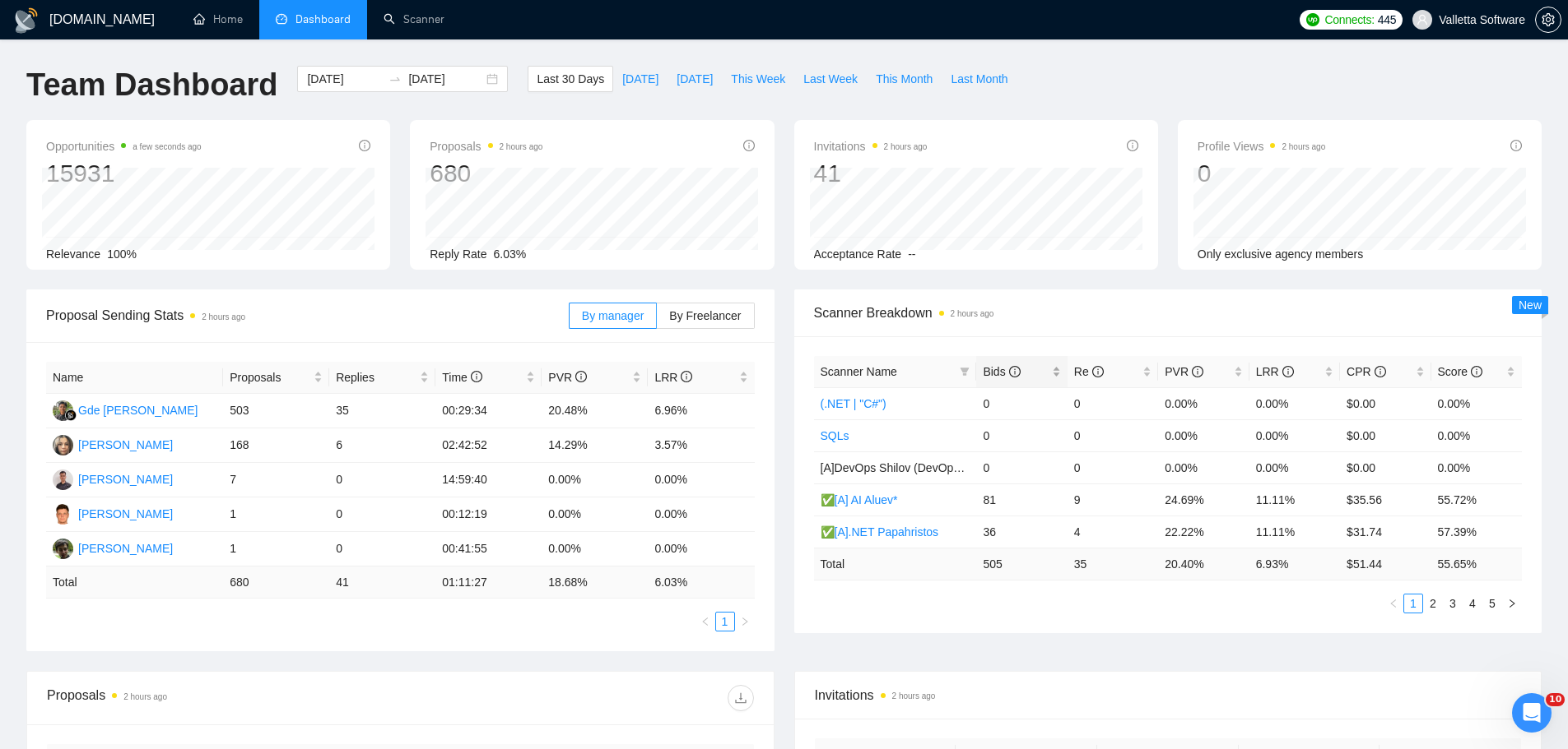
click at [984, 366] on span "Bids" at bounding box center [1001, 372] width 37 height 13
click at [985, 366] on span "Bids" at bounding box center [1001, 372] width 37 height 13
click at [959, 372] on span at bounding box center [965, 371] width 17 height 24
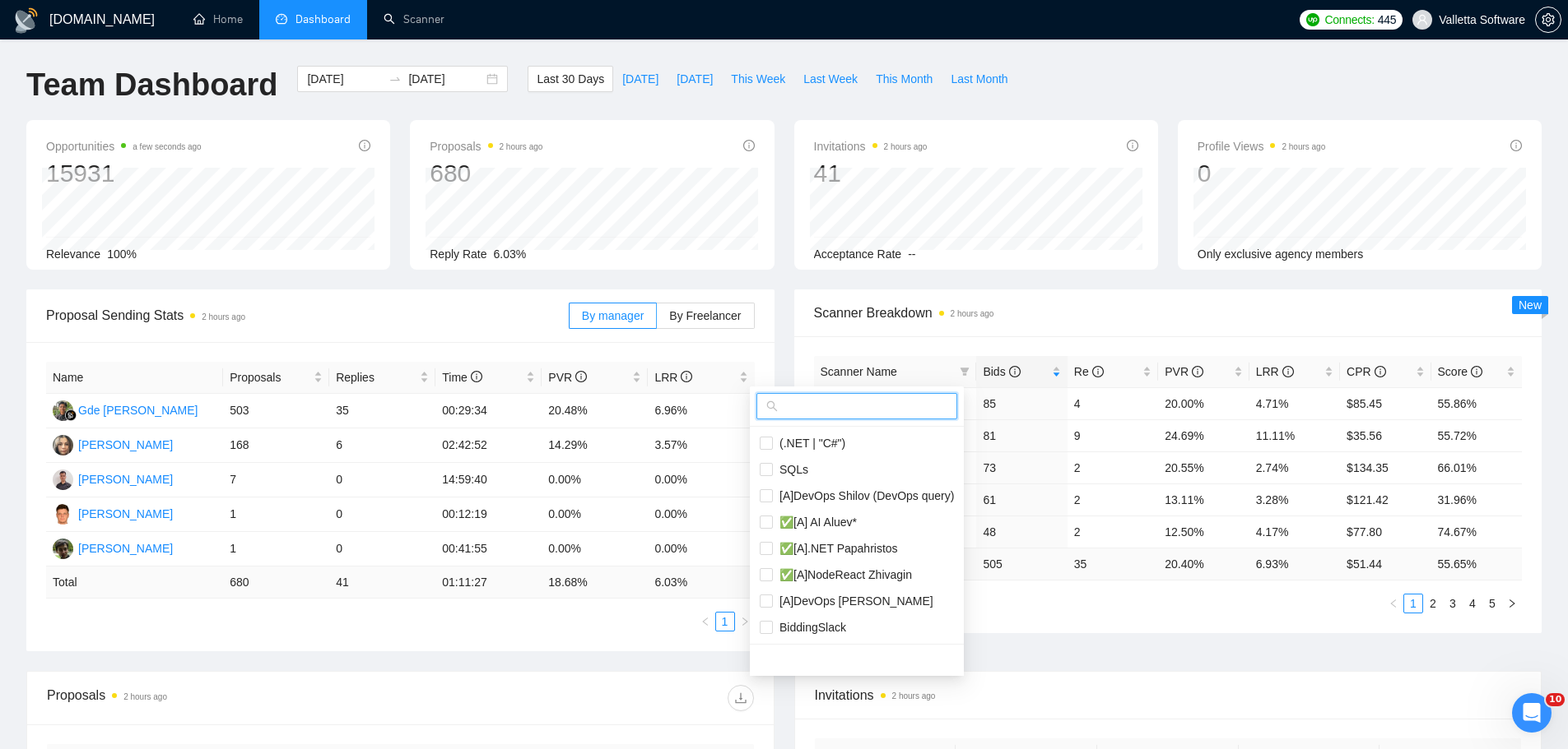
click at [915, 410] on input "text" at bounding box center [864, 406] width 167 height 18
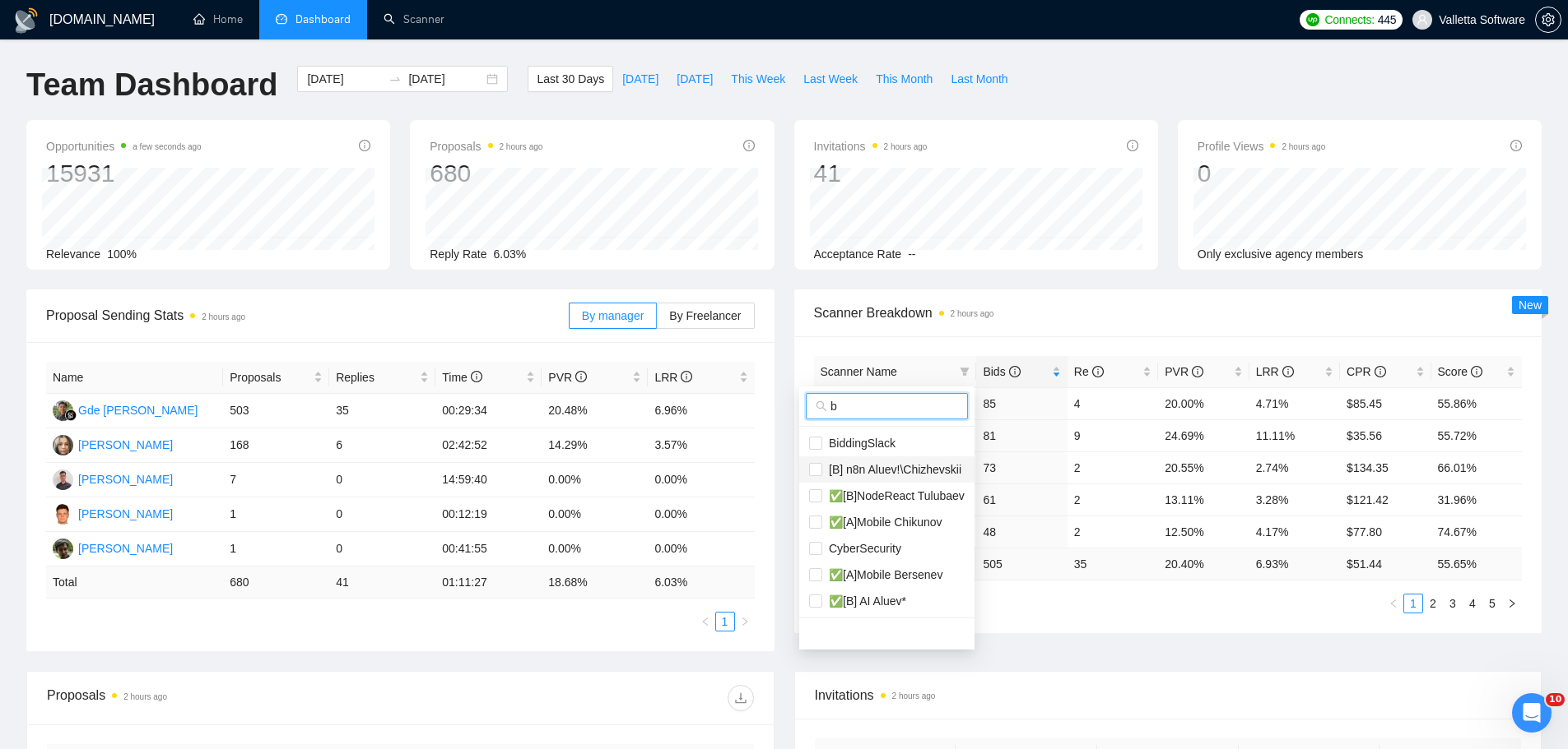
type input "b"
click at [920, 468] on span "[B] n8n Aluev!\Chizhevskii" at bounding box center [892, 469] width 139 height 13
checkbox input "true"
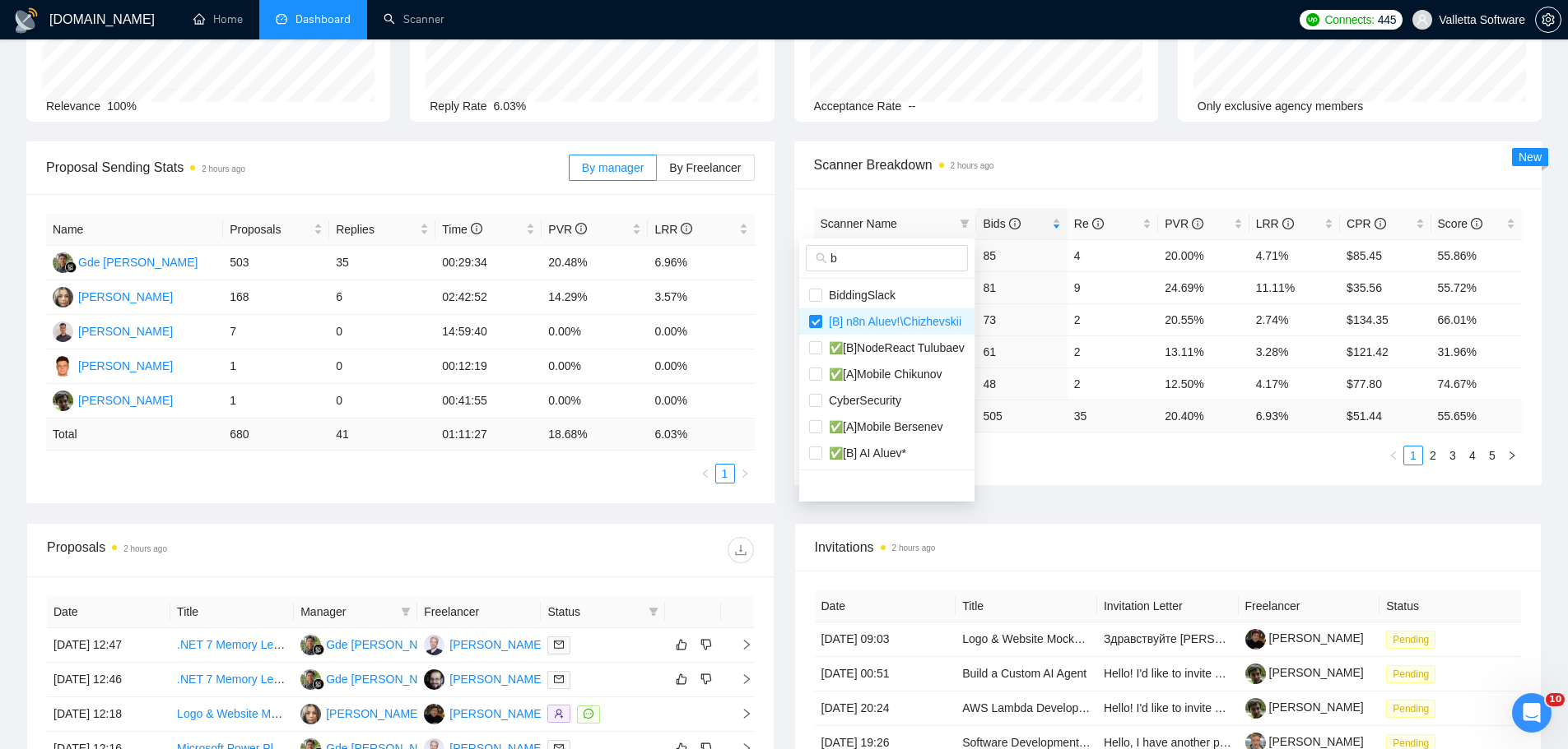
scroll to position [165, 0]
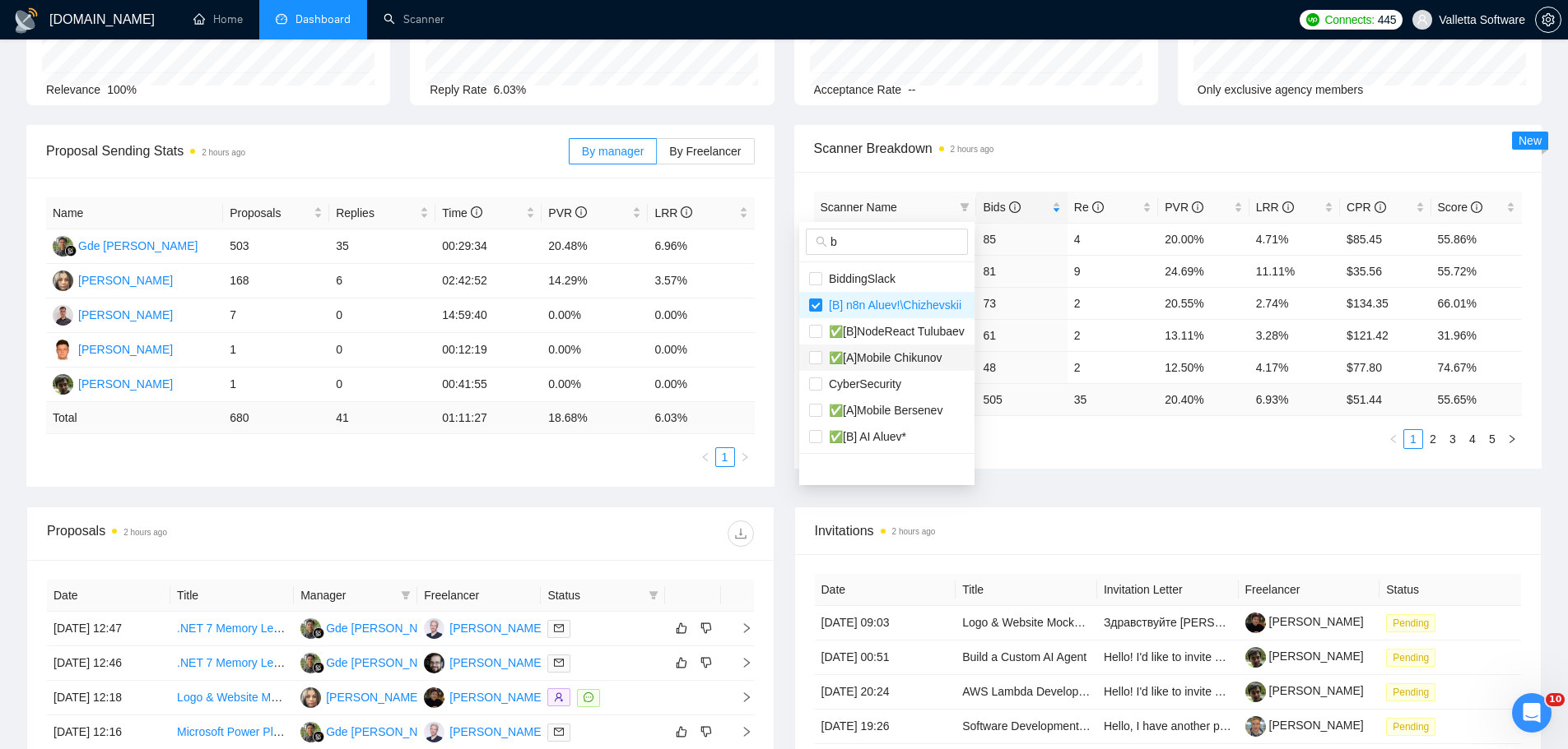
drag, startPoint x: 895, startPoint y: 359, endPoint x: 901, endPoint y: 352, distance: 9.2
click at [895, 361] on span "✅[A]Mobile Chikunov" at bounding box center [882, 358] width 120 height 13
checkbox input "true"
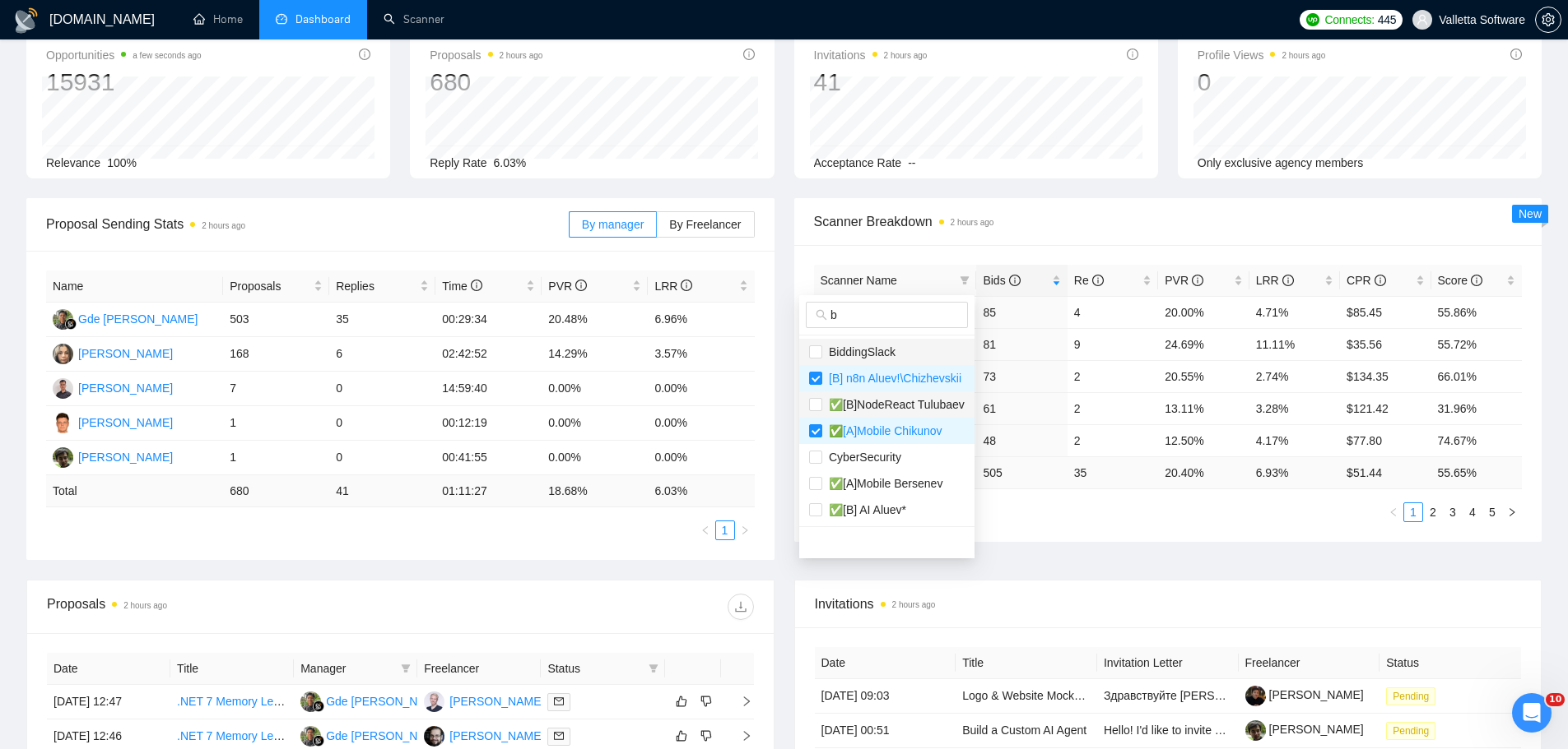
scroll to position [82, 0]
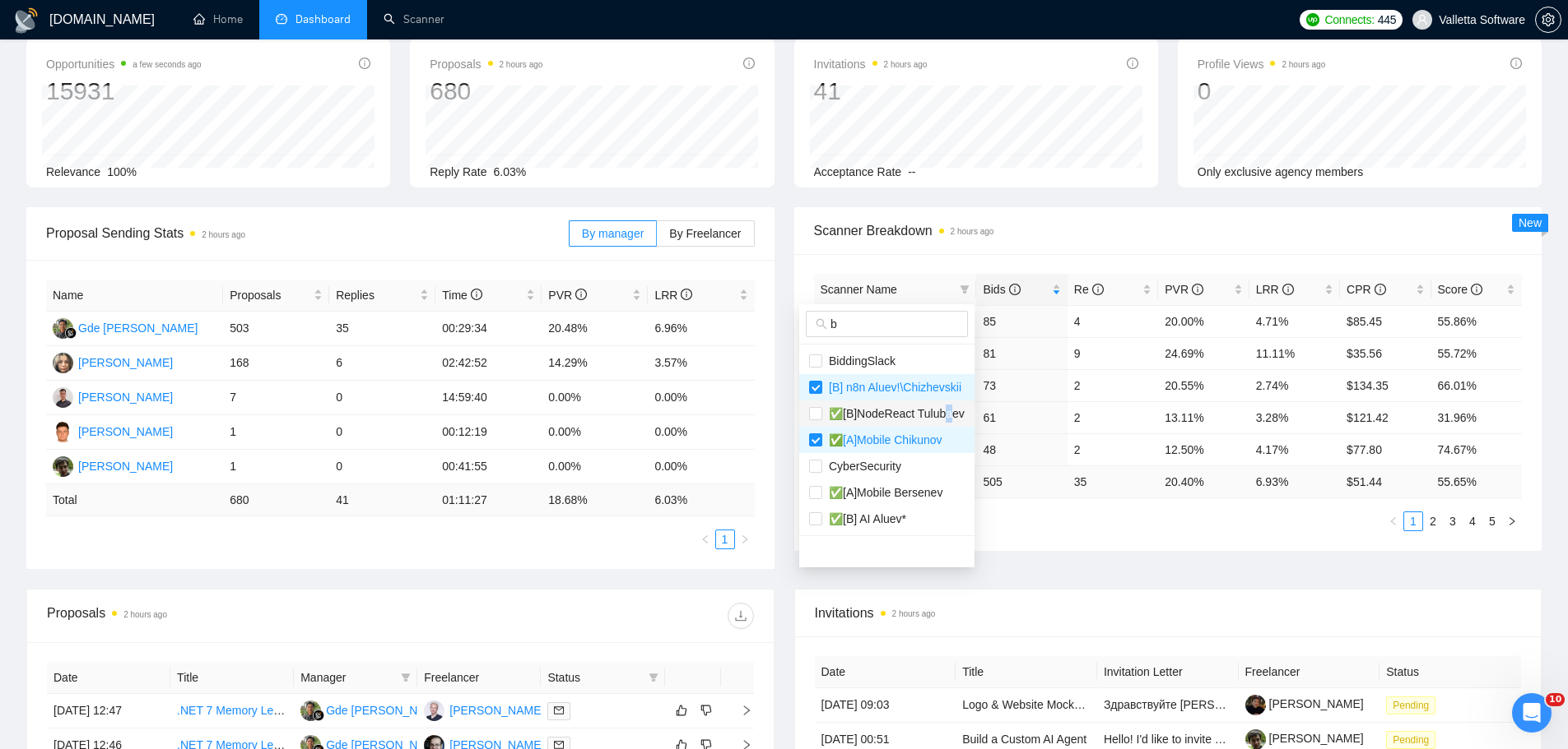
click at [949, 414] on span "✅[B]NodeReact Tulubaev" at bounding box center [893, 413] width 142 height 13
checkbox input "true"
click at [897, 437] on span "✅[A]Mobile Chikunov" at bounding box center [882, 440] width 120 height 13
checkbox input "false"
click at [893, 324] on input "b" at bounding box center [894, 324] width 127 height 18
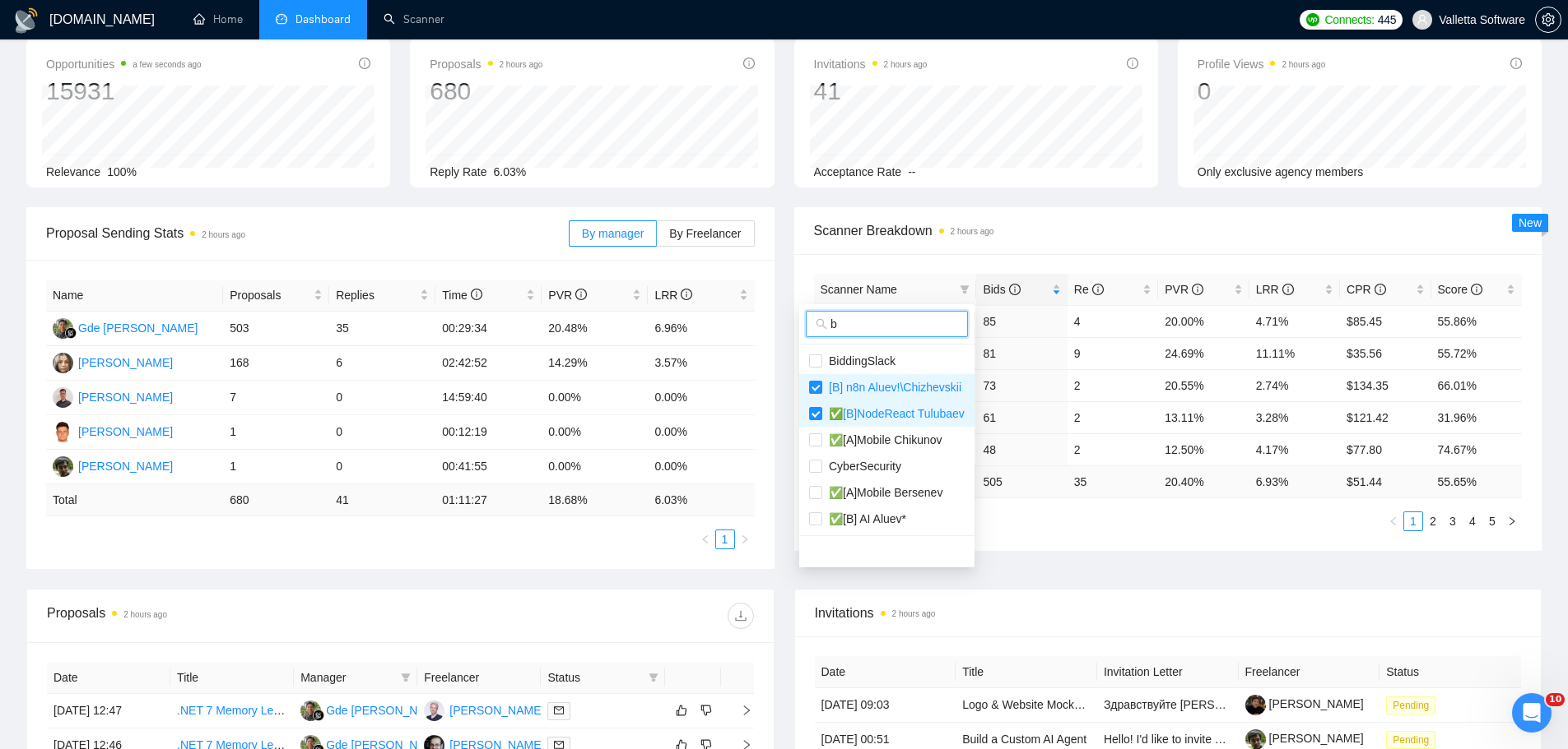
click at [893, 324] on input "b" at bounding box center [894, 324] width 127 height 18
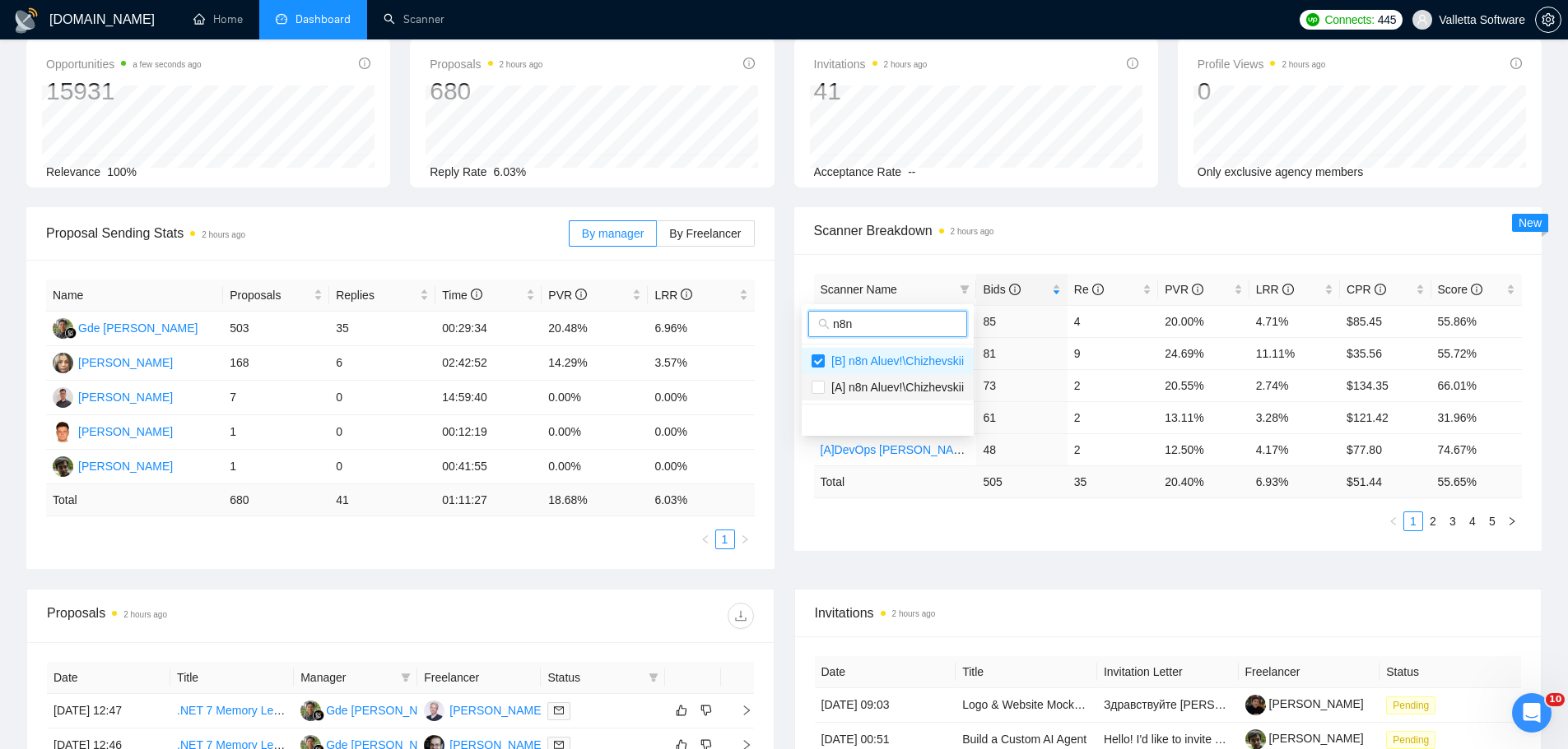
type input "n8n"
click at [866, 398] on li "[A] n8n Aluev!\Chizhevskii" at bounding box center [888, 387] width 172 height 26
checkbox input "true"
drag, startPoint x: 852, startPoint y: 322, endPoint x: 788, endPoint y: 318, distance: 64.1
click at [802, 318] on div "n8n [B] n8n Aluev!\Chizhevskii [A] n8n Aluev!\Chizhevskii" at bounding box center [888, 370] width 172 height 132
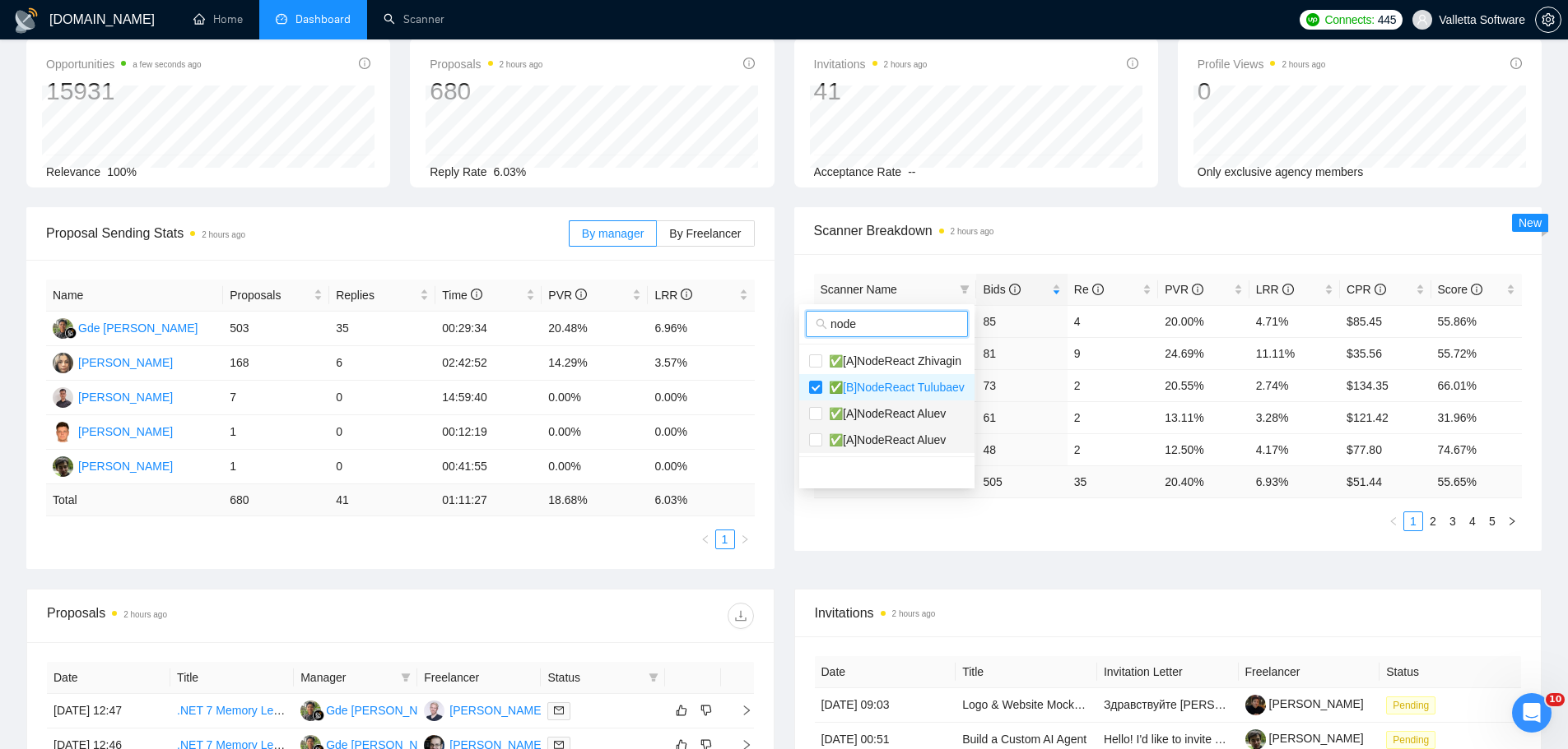
type input "node"
click at [932, 419] on span "✅[A]NodeReact Aluev" at bounding box center [884, 413] width 123 height 13
checkbox input "true"
click at [953, 524] on body "GigRadar.io Home Dashboard Scanner Connects: 445 Valletta Software Team Dashboa…" at bounding box center [784, 292] width 1568 height 749
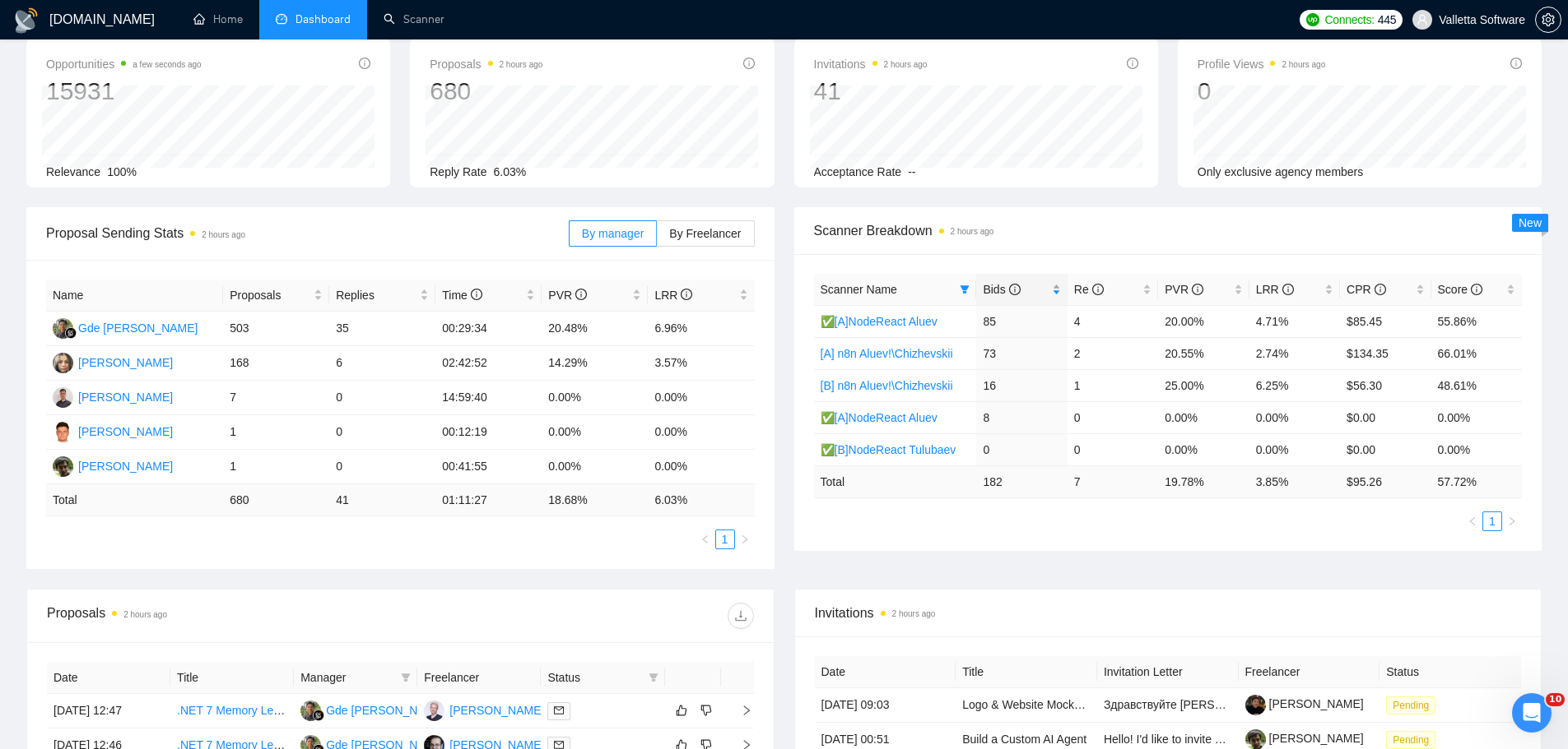
click at [1009, 297] on span "Bids" at bounding box center [1015, 289] width 65 height 18
click at [1018, 285] on icon "info-circle" at bounding box center [1015, 290] width 11 height 11
click at [962, 290] on icon "filter" at bounding box center [965, 289] width 10 height 10
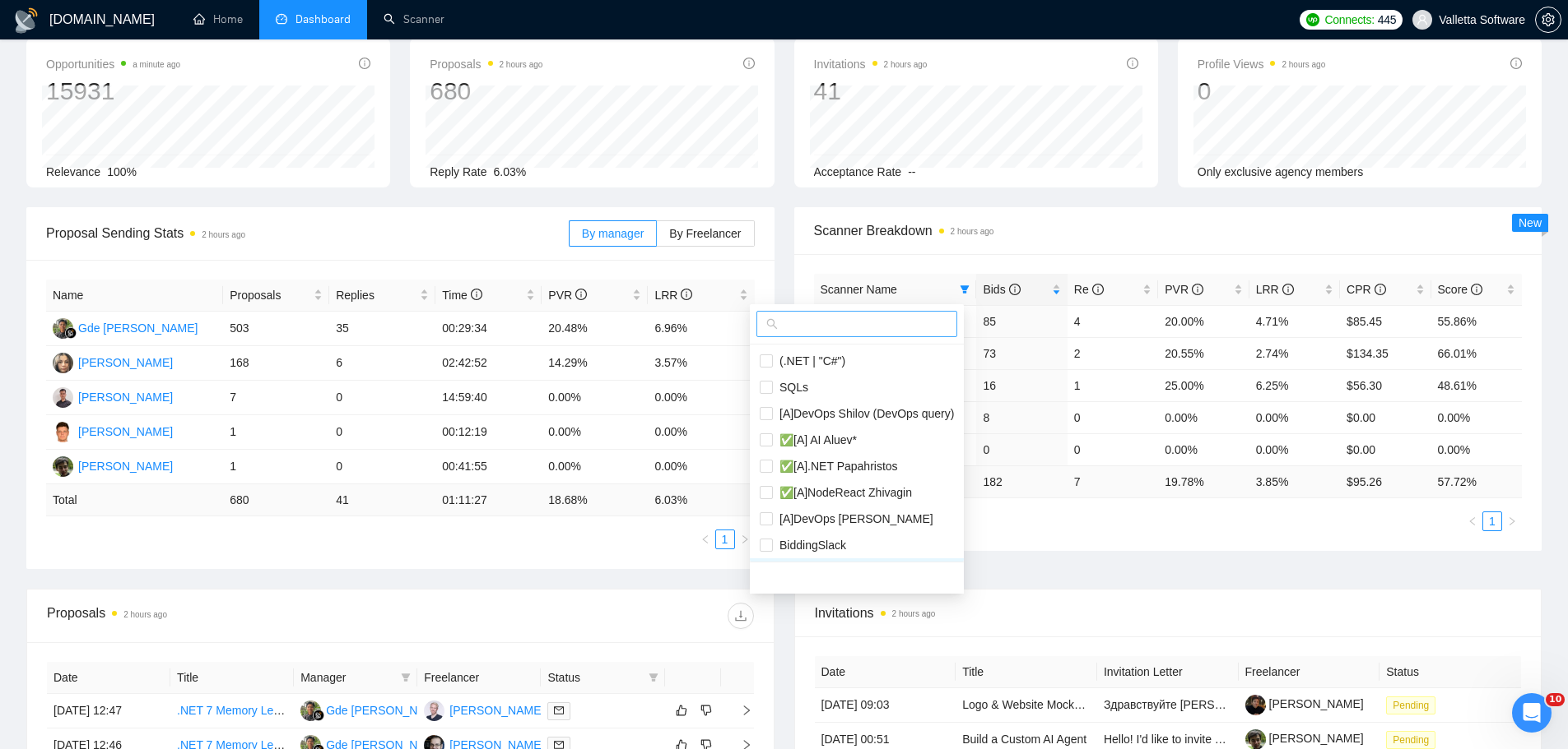
click at [905, 335] on span at bounding box center [857, 324] width 201 height 26
click at [904, 326] on input "text" at bounding box center [864, 324] width 167 height 18
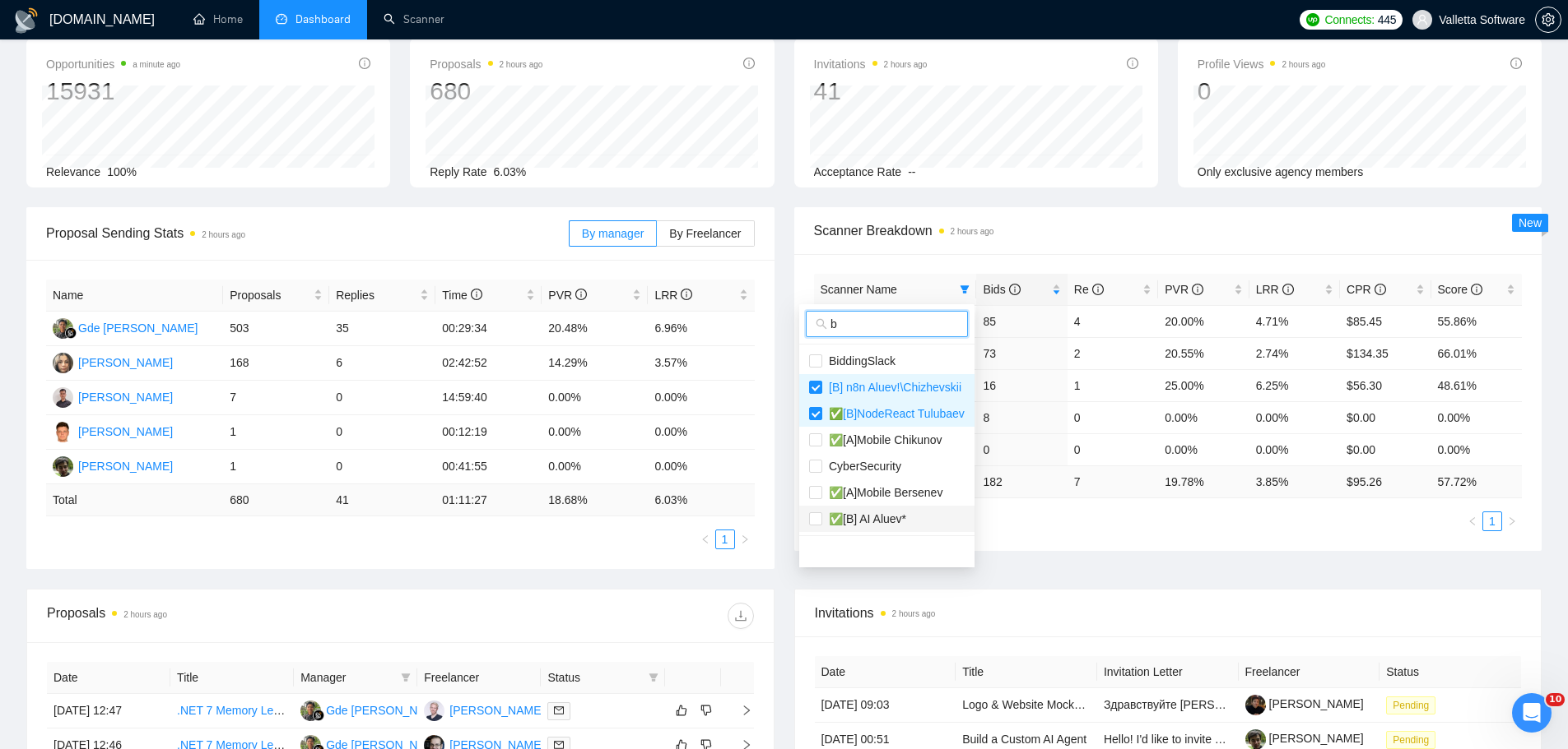
type input "b"
click at [921, 517] on span "✅[B] AI Aluev*" at bounding box center [887, 518] width 155 height 18
checkbox input "true"
click at [1003, 528] on body "GigRadar.io Home Dashboard Scanner Connects: 445 Valletta Software Team Dashboa…" at bounding box center [784, 292] width 1568 height 749
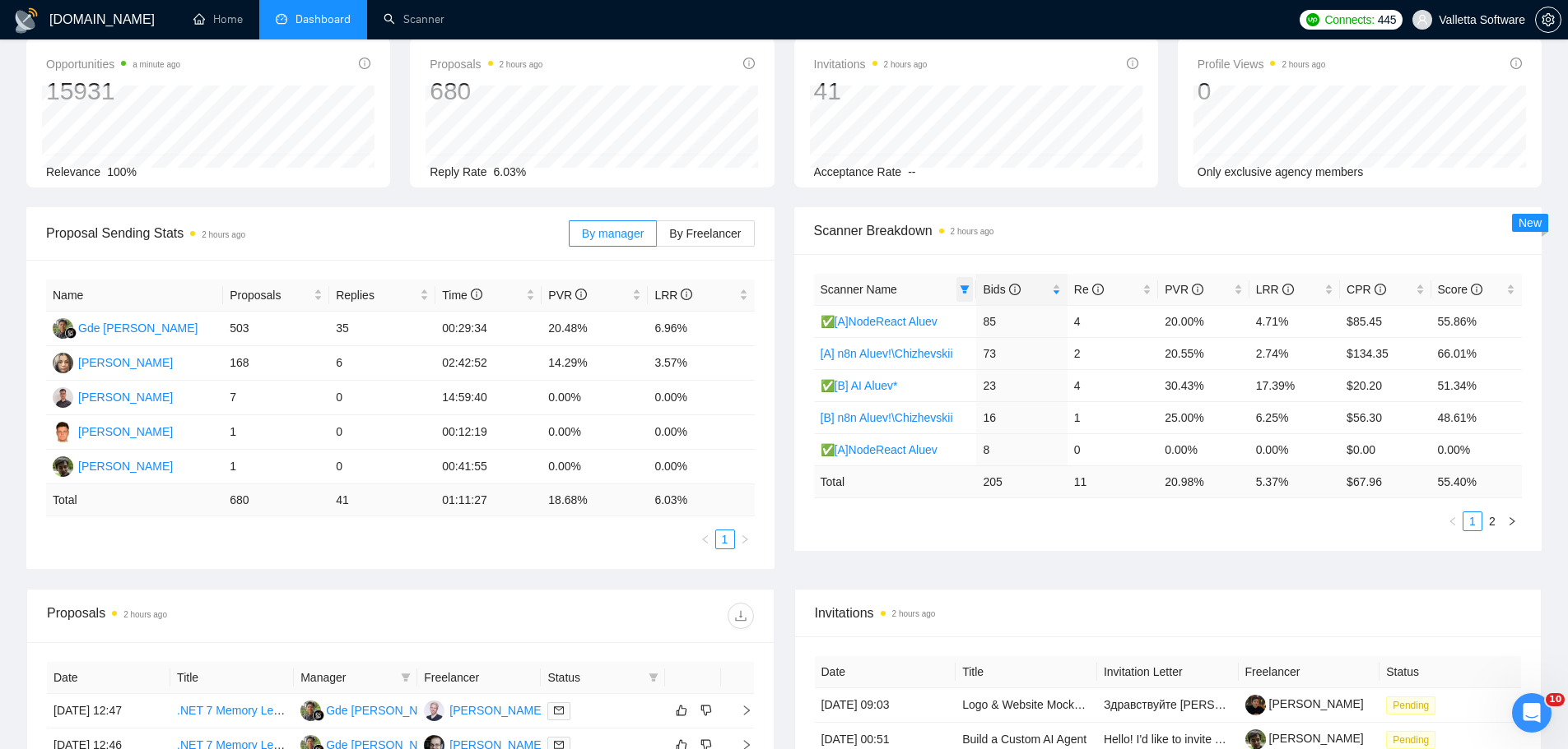
click at [969, 289] on icon "filter" at bounding box center [965, 289] width 10 height 10
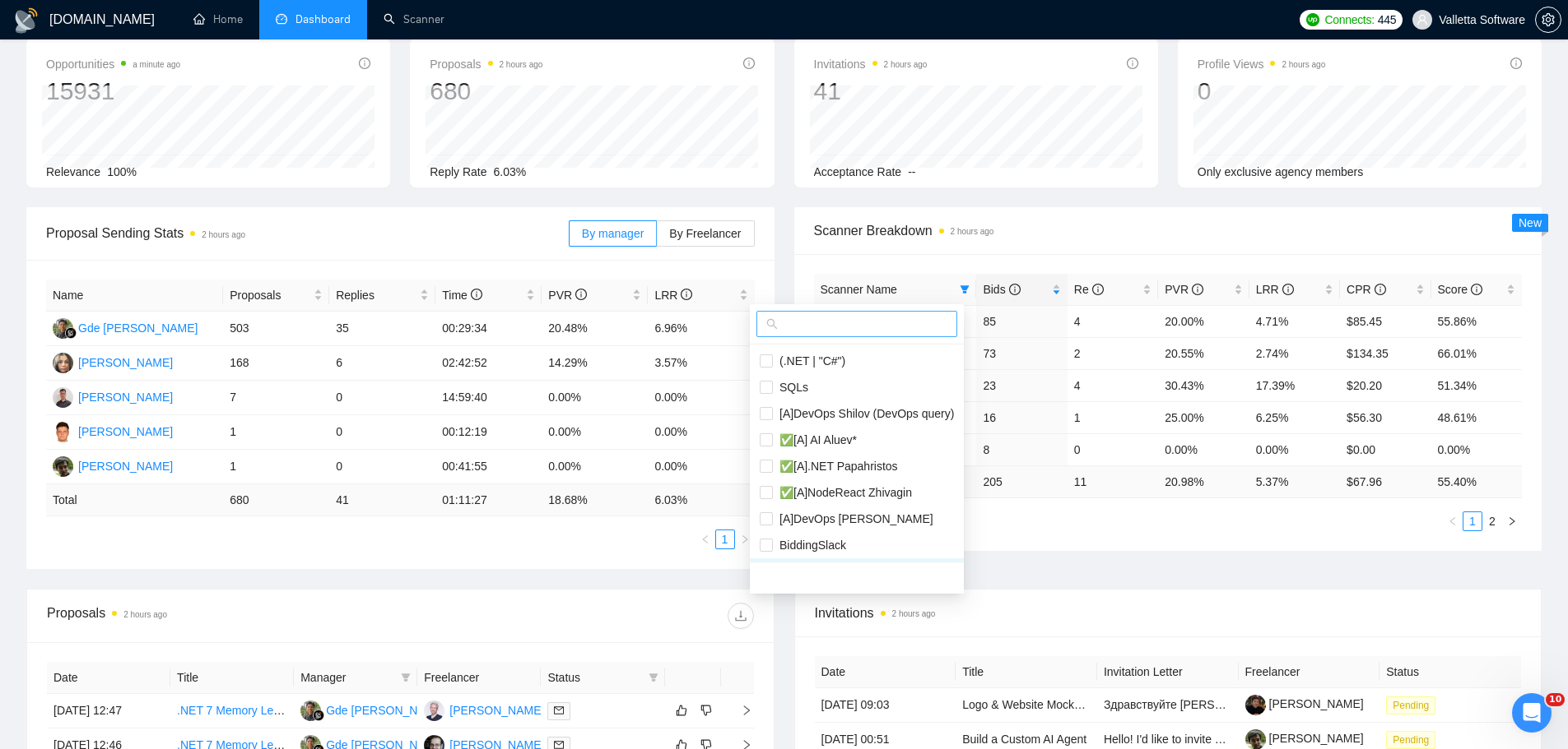
click at [907, 330] on input "text" at bounding box center [864, 324] width 167 height 18
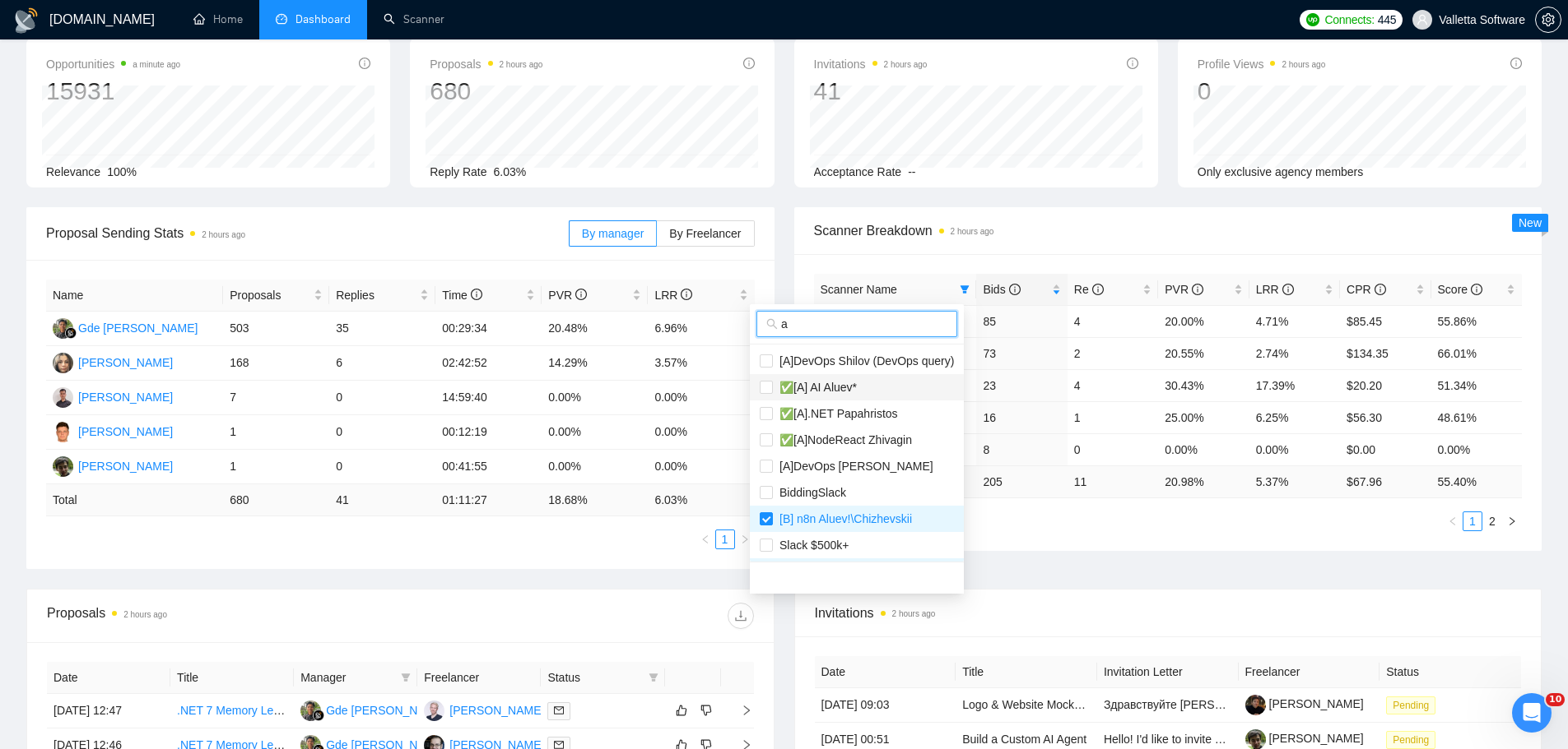
type input "a"
click at [879, 393] on span "✅[A] AI Aluev*" at bounding box center [857, 387] width 195 height 18
checkbox input "true"
click at [1111, 586] on div "Proposal Sending Stats 2 hours ago By manager By Freelancer Name Proposals Repl…" at bounding box center [784, 398] width 1535 height 382
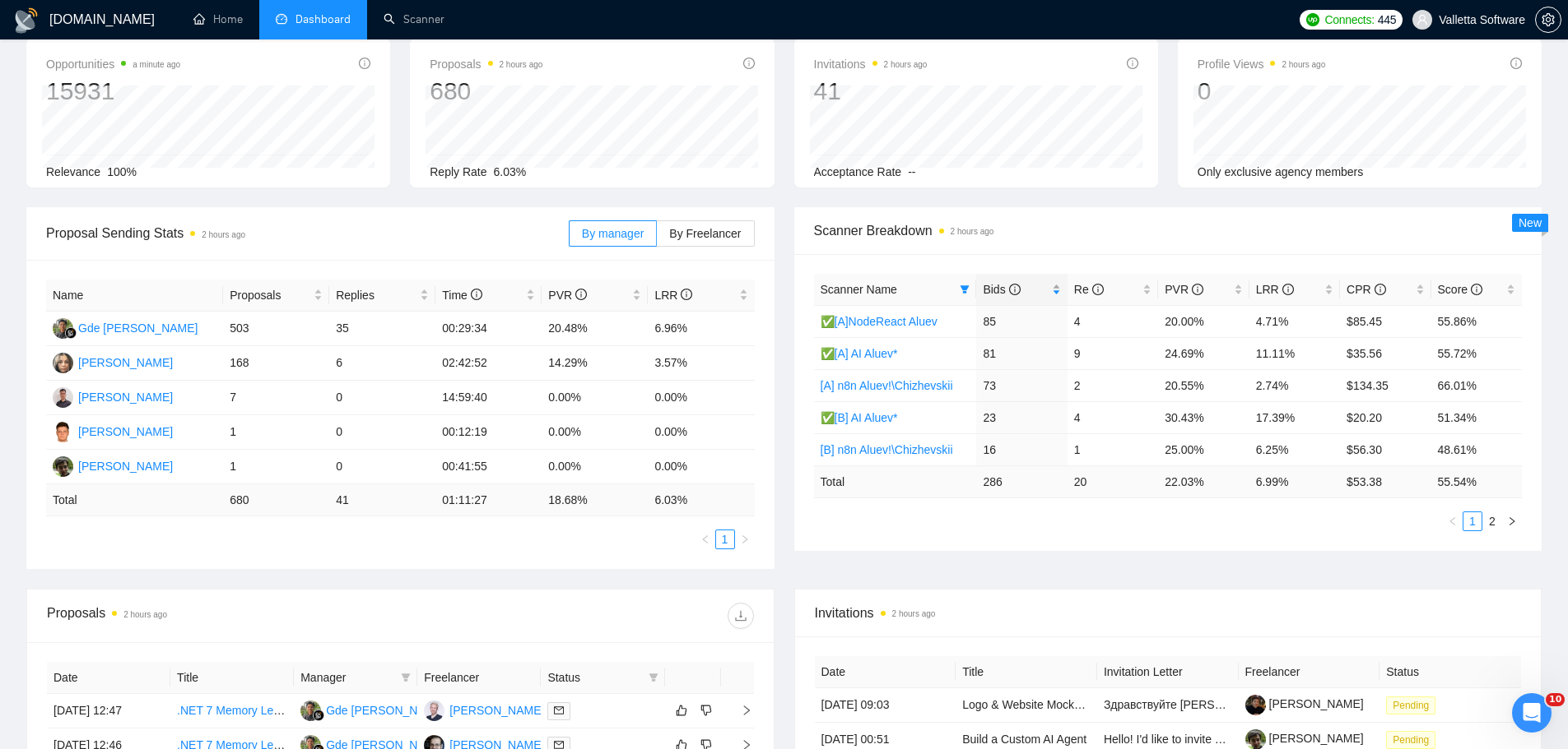
click at [1009, 292] on icon "info-circle" at bounding box center [1015, 290] width 11 height 11
drag, startPoint x: 1156, startPoint y: 421, endPoint x: 1296, endPoint y: 423, distance: 140.0
click at [1296, 423] on tr "✅[B] AI Aluev* 23 4 30.43% 17.39% $20.20 51.34%" at bounding box center [1168, 417] width 708 height 32
click at [1079, 563] on div "Proposal Sending Stats 2 hours ago By manager By Freelancer Name Proposals Repl…" at bounding box center [784, 398] width 1535 height 382
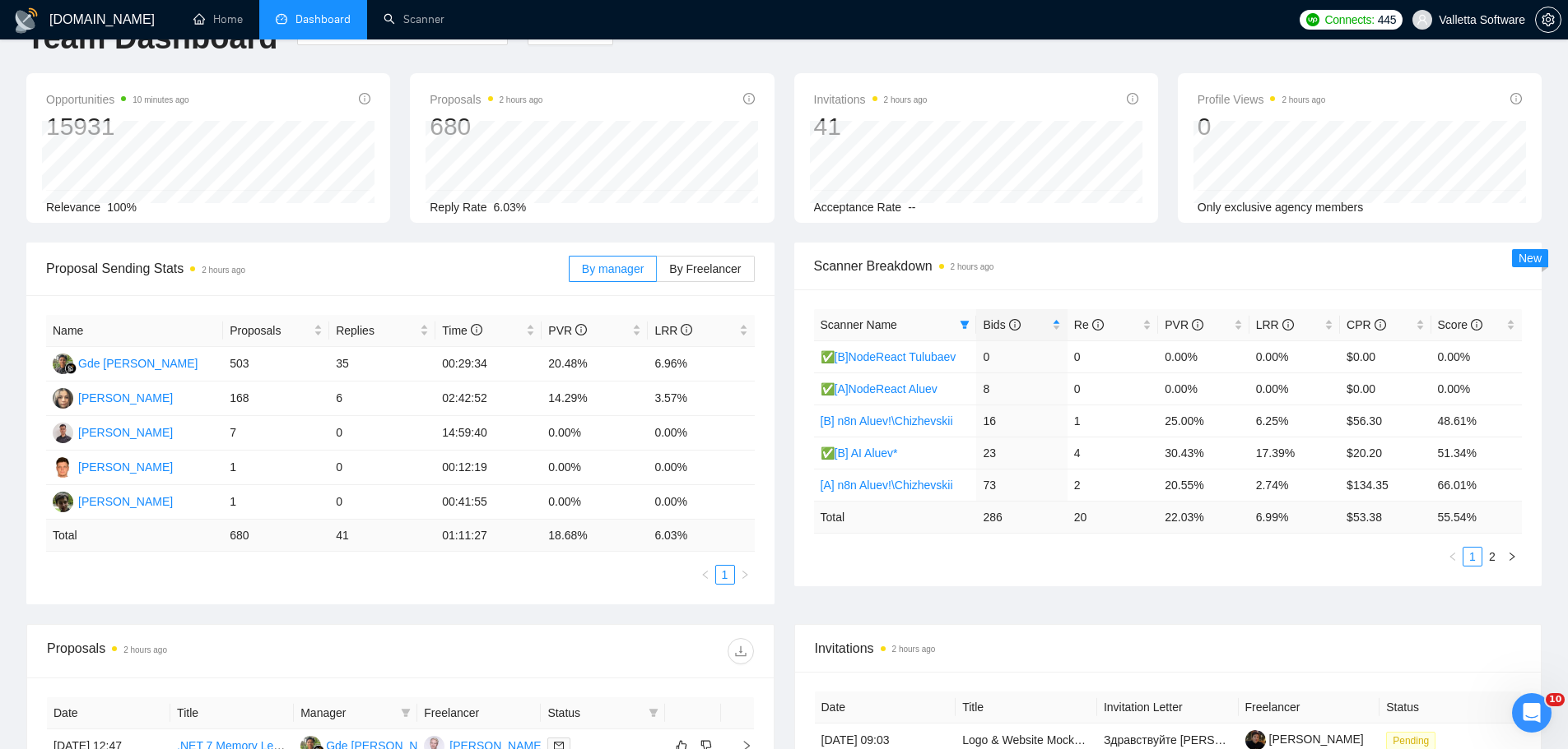
scroll to position [0, 0]
